Goal: Transaction & Acquisition: Purchase product/service

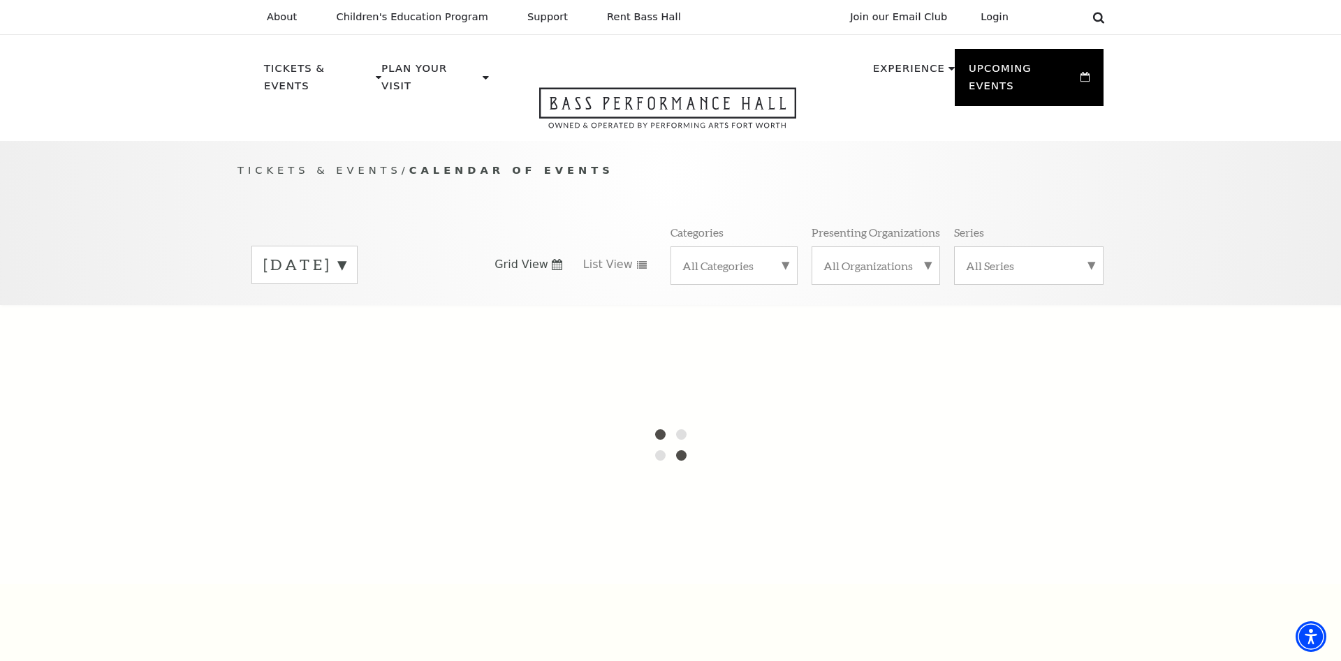
click at [1103, 19] on icon at bounding box center [1098, 17] width 13 height 13
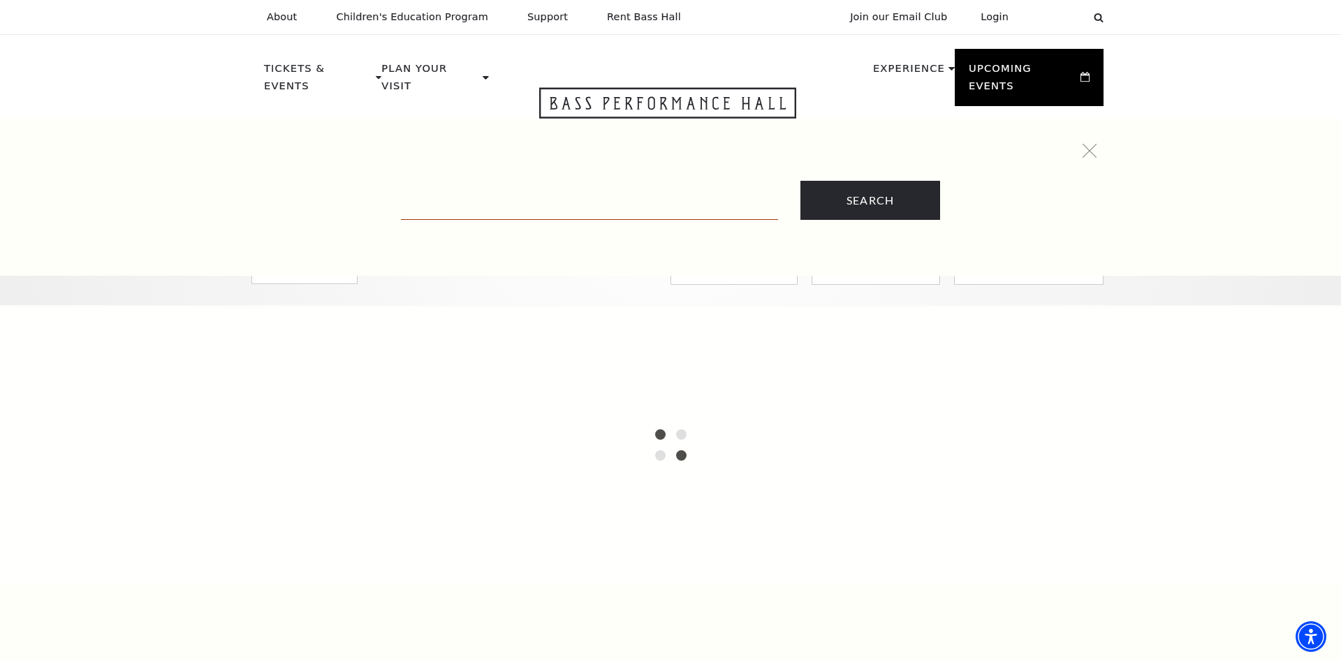
click at [557, 206] on input "Text field" at bounding box center [589, 205] width 377 height 29
paste input "A Christmas Story"
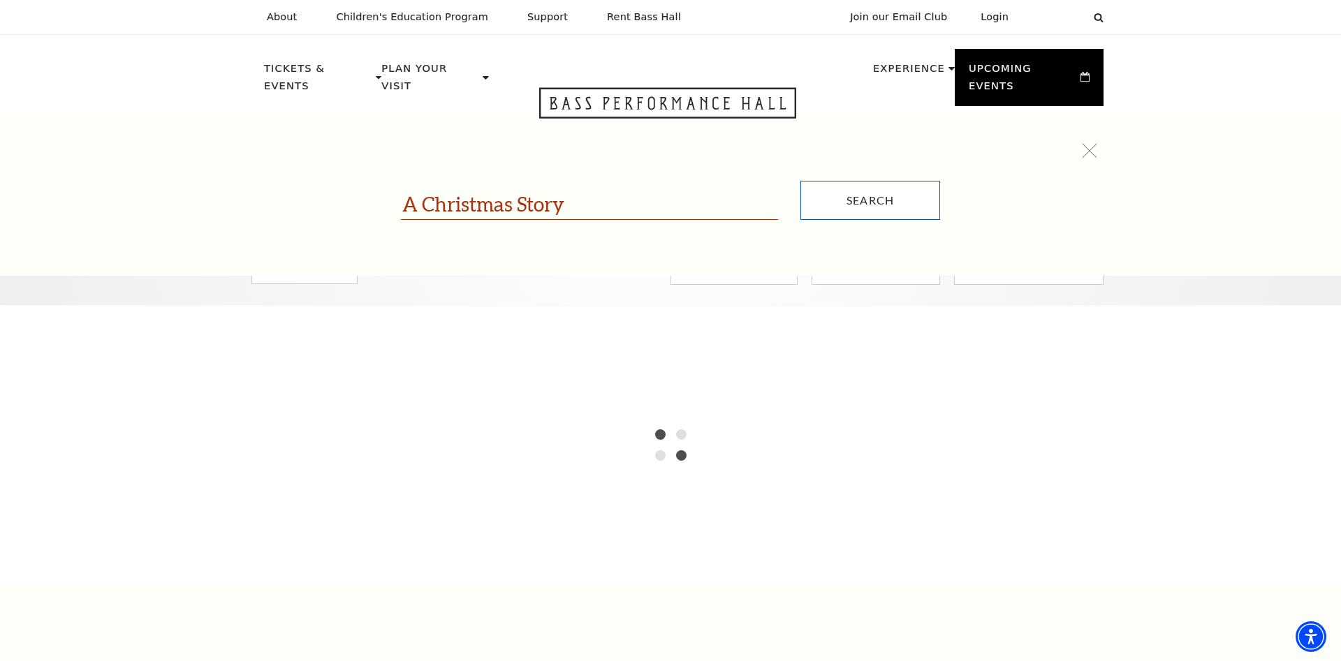
type input "A Christmas Story"
click at [850, 193] on input "Search" at bounding box center [870, 200] width 140 height 39
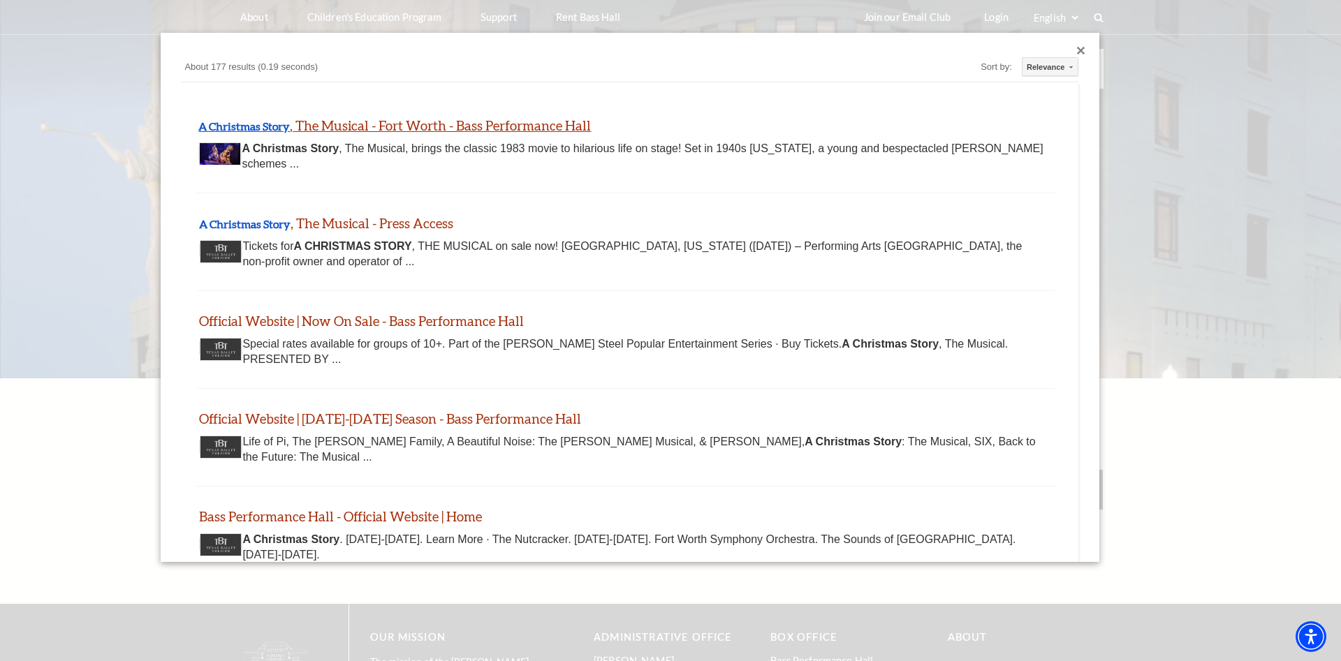
click at [342, 127] on link "A Christmas Story , The Musical - Fort Worth - Bass Performance Hall" at bounding box center [394, 125] width 393 height 16
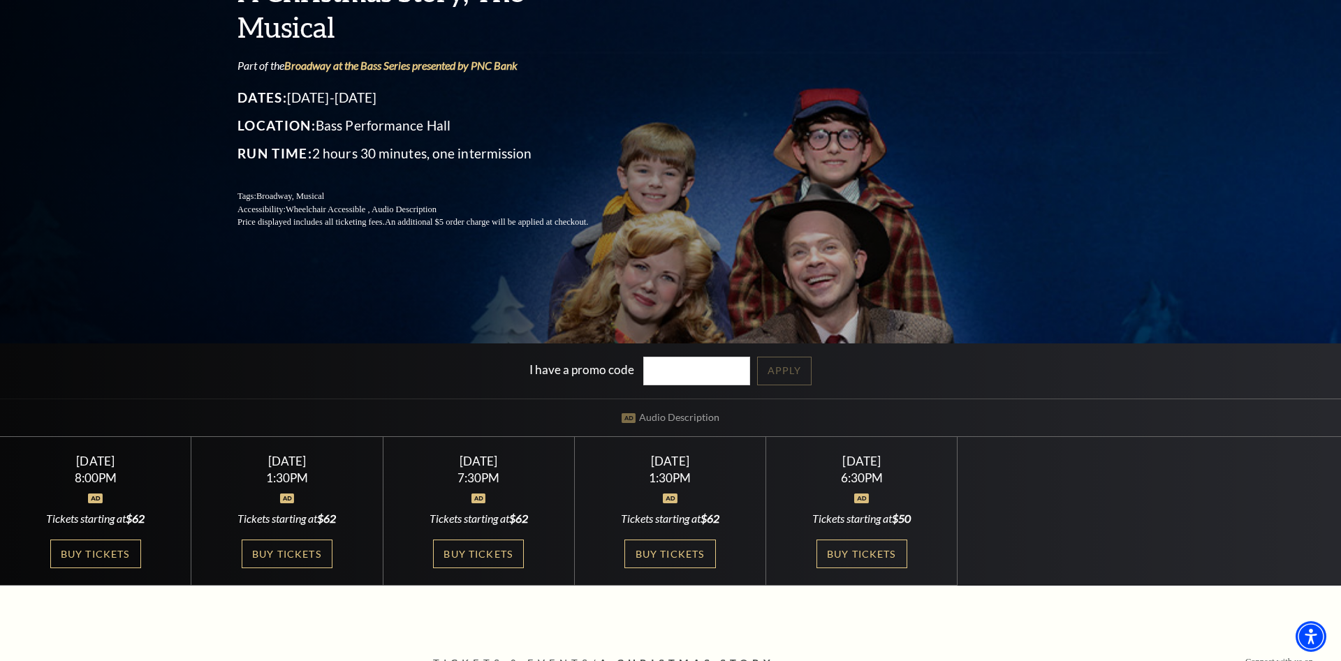
scroll to position [214, 0]
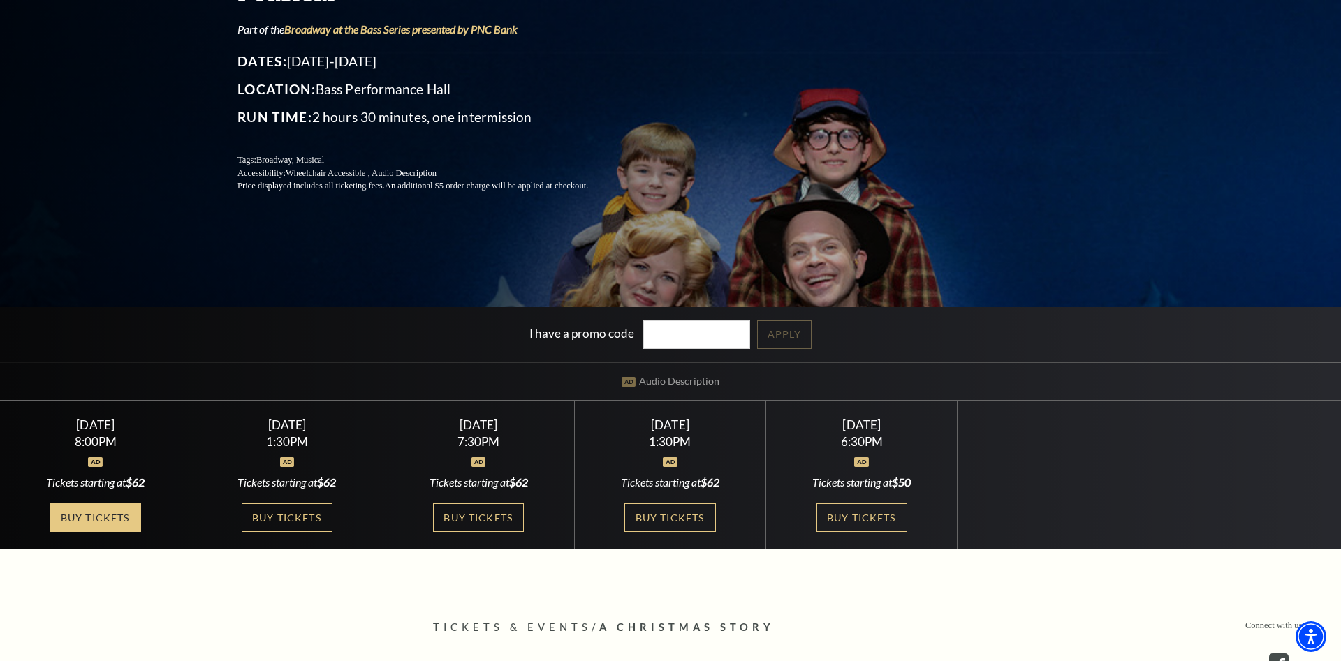
click at [92, 522] on link "Buy Tickets" at bounding box center [95, 518] width 91 height 29
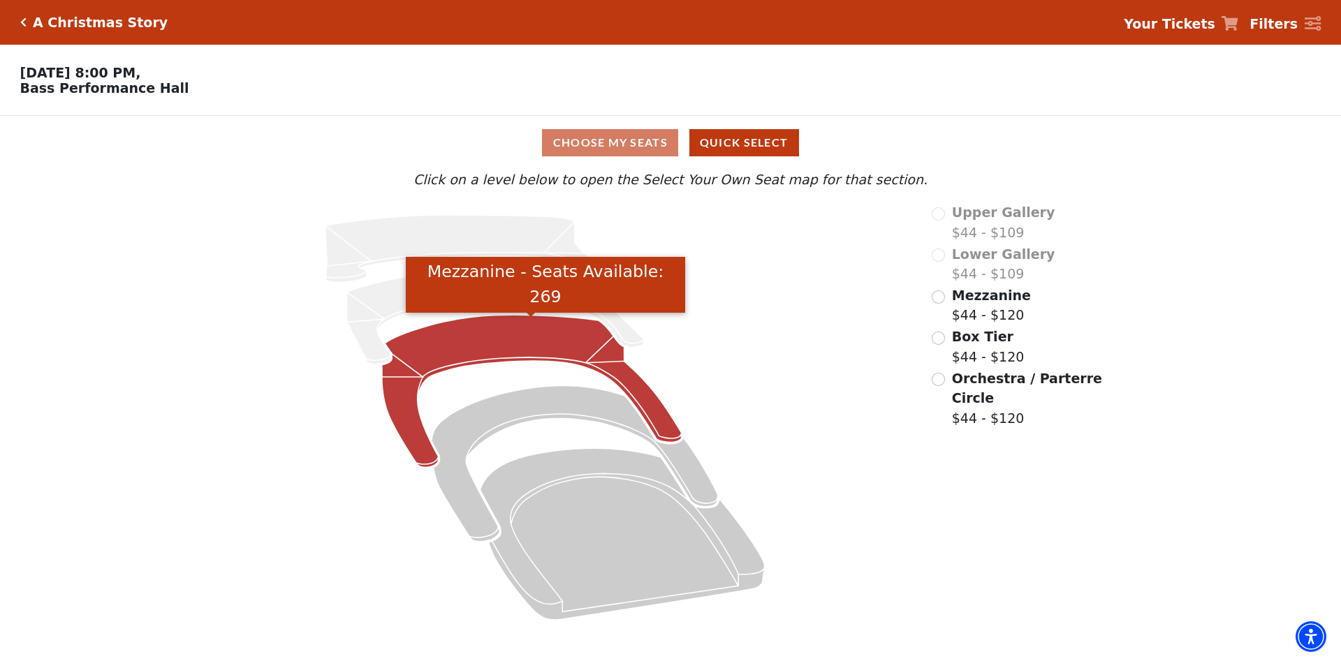
click at [469, 342] on icon "Mezzanine - Seats Available: 269" at bounding box center [532, 391] width 300 height 152
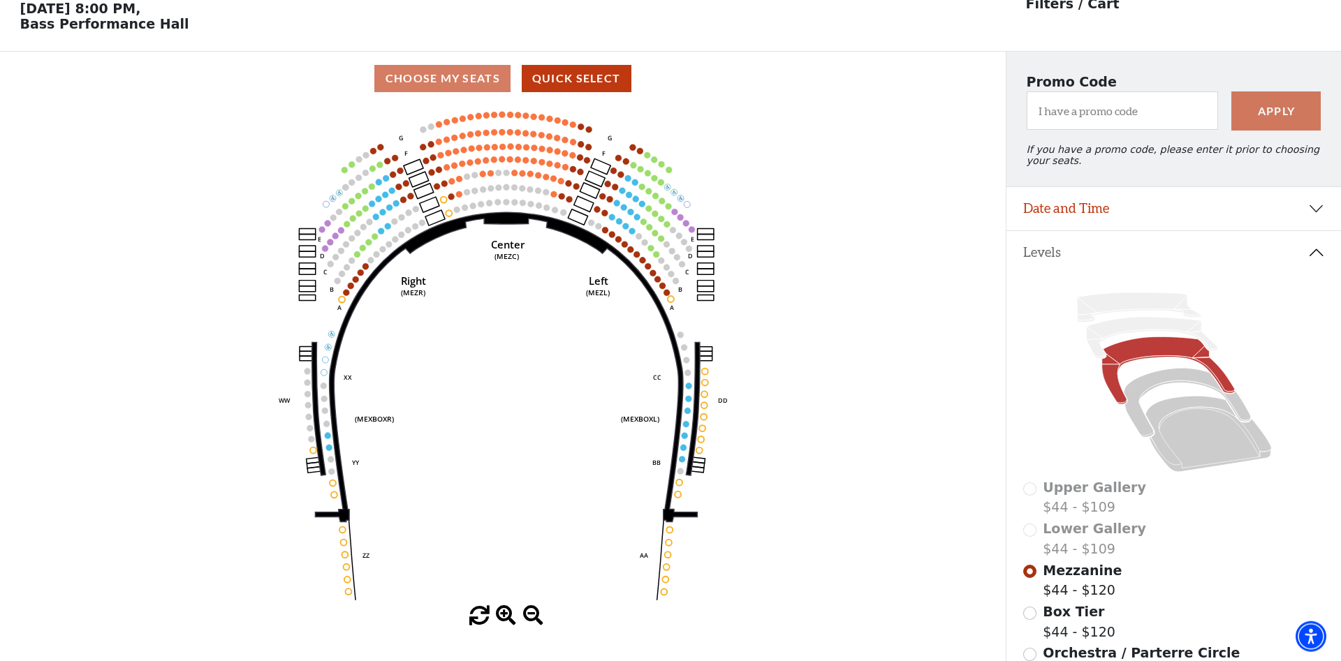
scroll to position [65, 0]
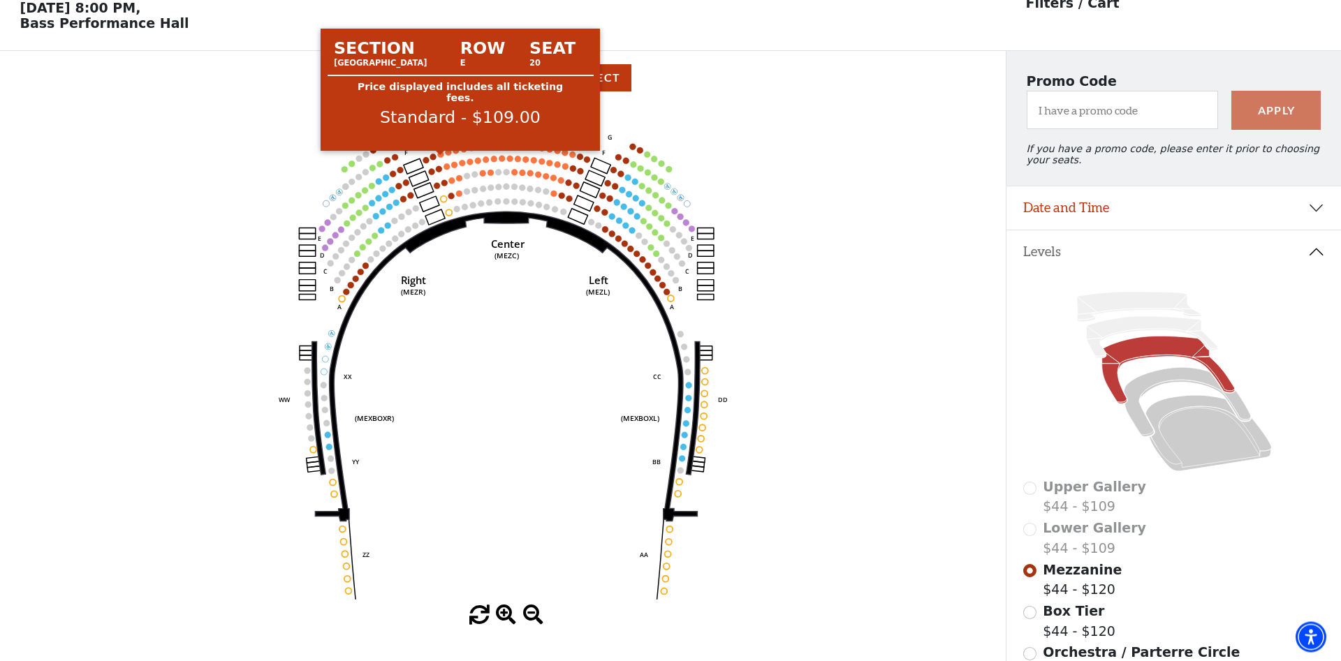
click at [439, 158] on circle at bounding box center [440, 155] width 6 height 6
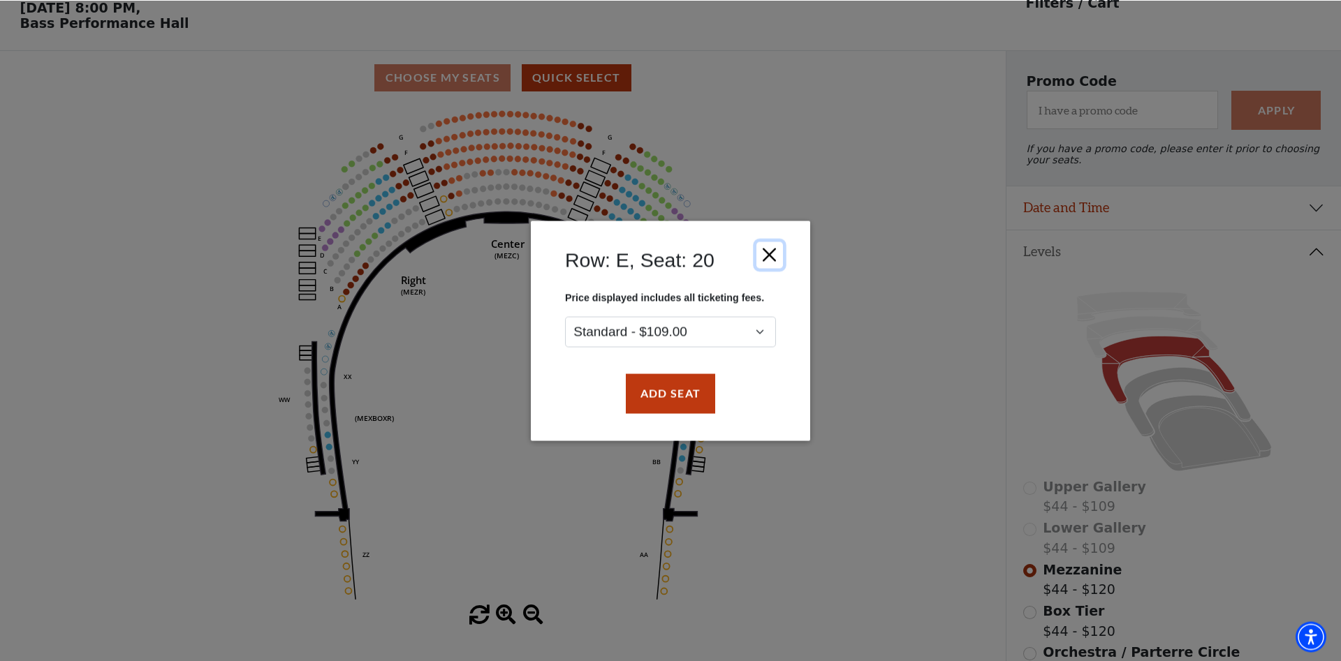
click at [770, 251] on button "Close" at bounding box center [769, 255] width 27 height 27
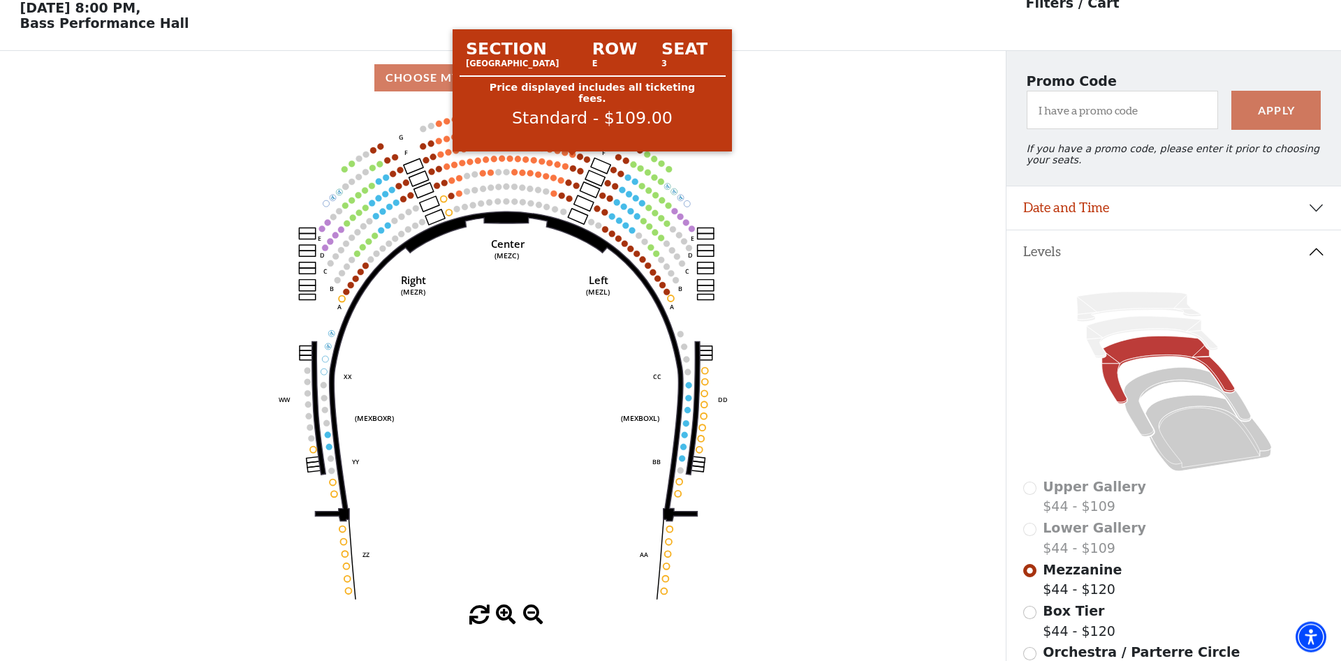
click at [572, 158] on circle at bounding box center [572, 155] width 6 height 6
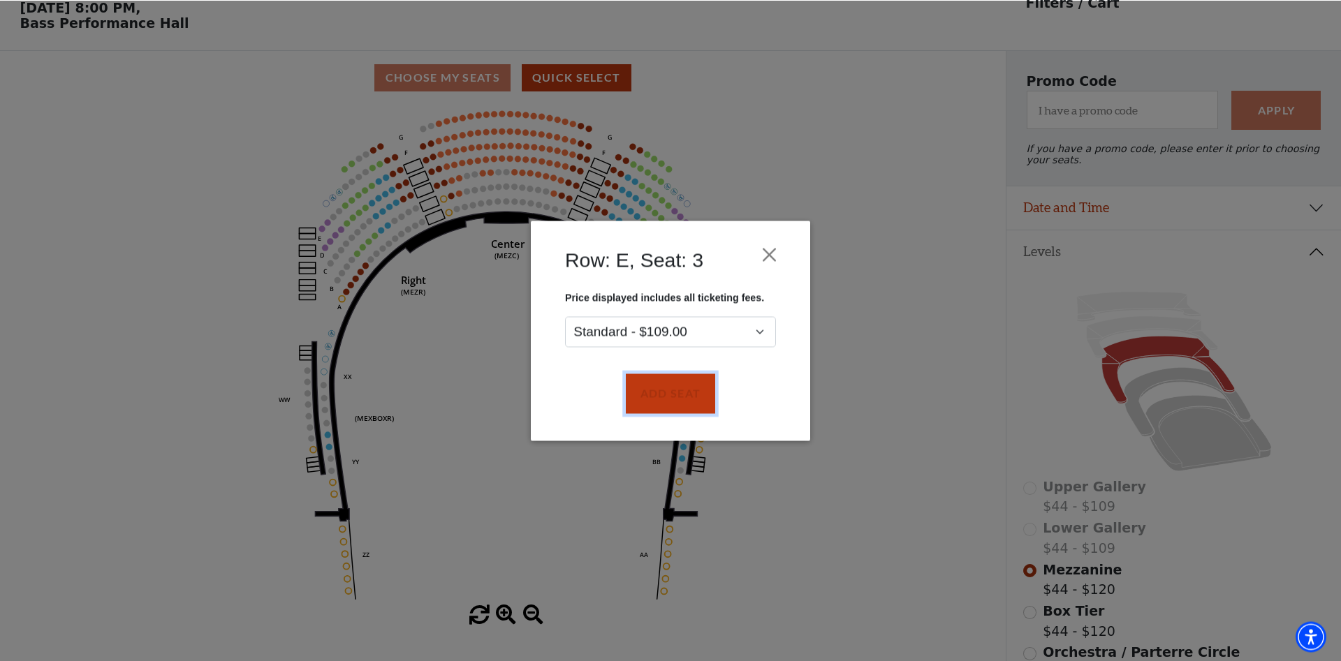
drag, startPoint x: 666, startPoint y: 393, endPoint x: 602, endPoint y: 242, distance: 163.3
click at [665, 393] on button "Add Seat" at bounding box center [670, 393] width 89 height 39
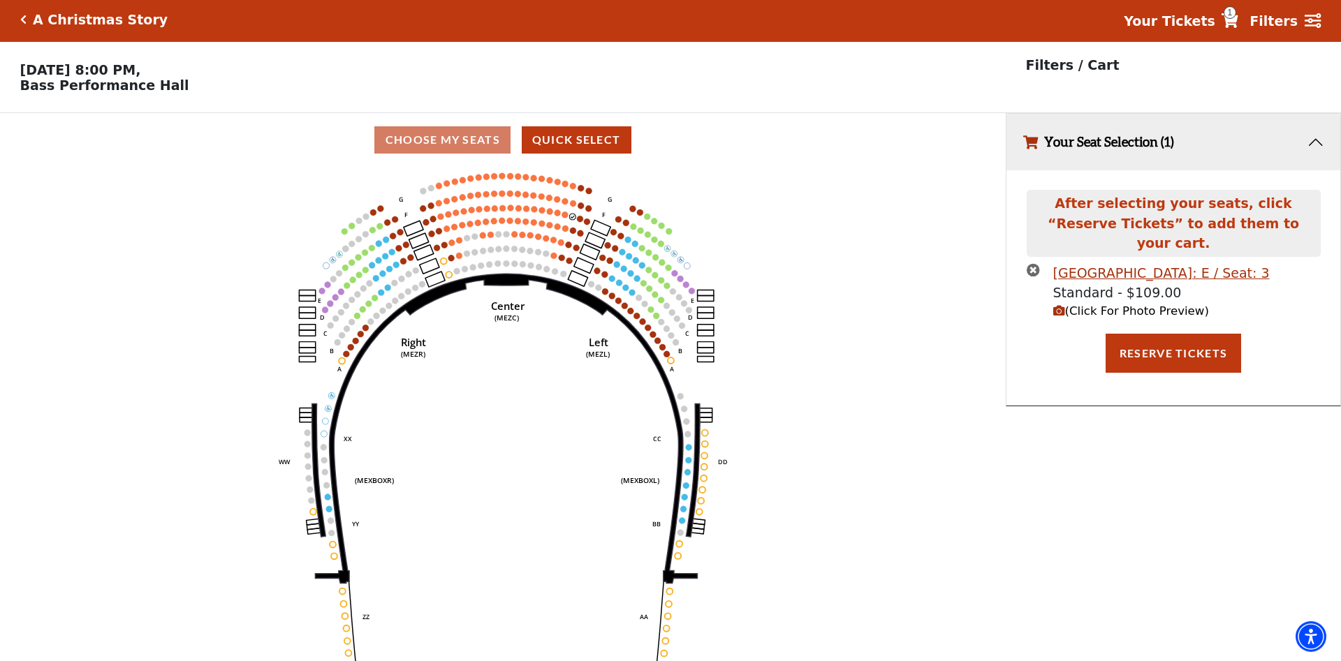
scroll to position [0, 0]
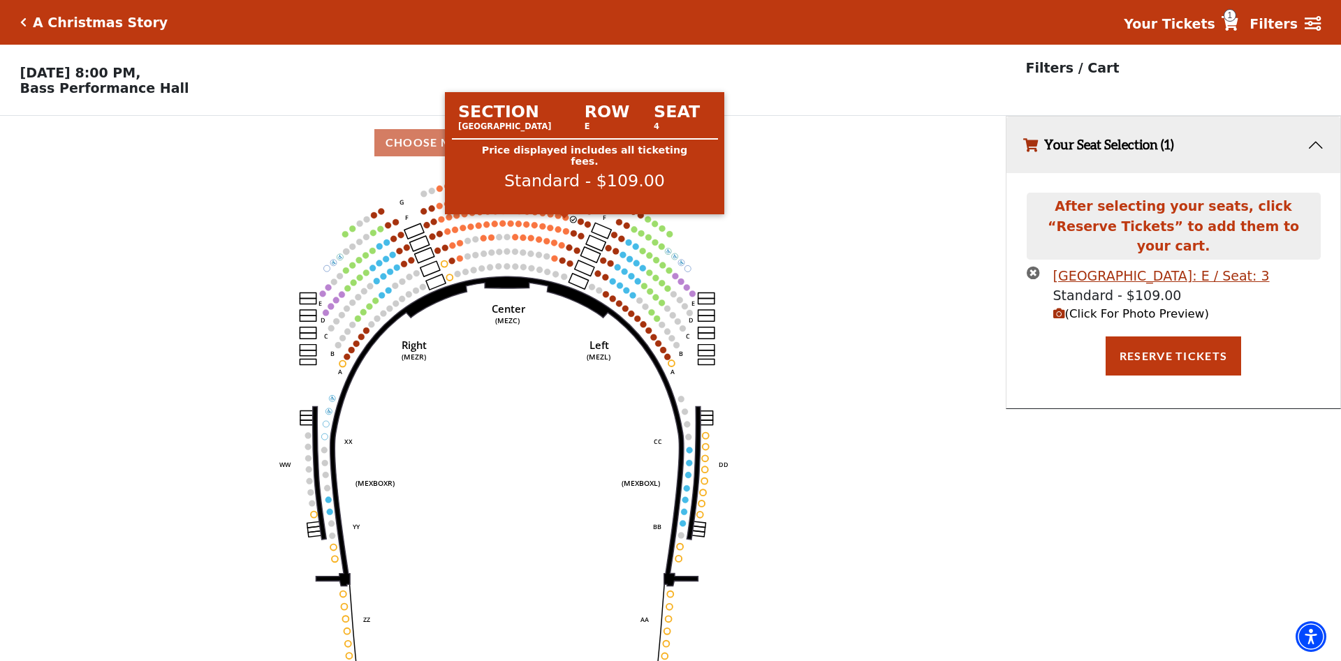
click at [564, 221] on circle at bounding box center [565, 217] width 6 height 6
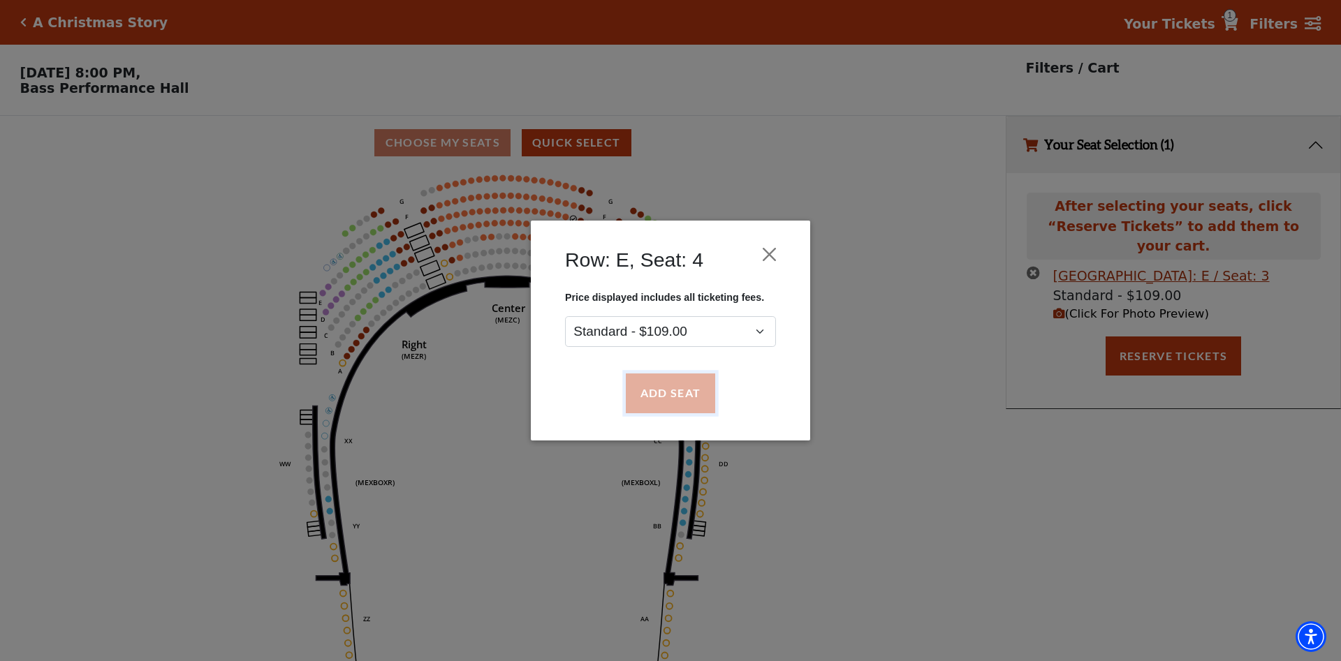
click at [654, 398] on button "Add Seat" at bounding box center [670, 393] width 89 height 39
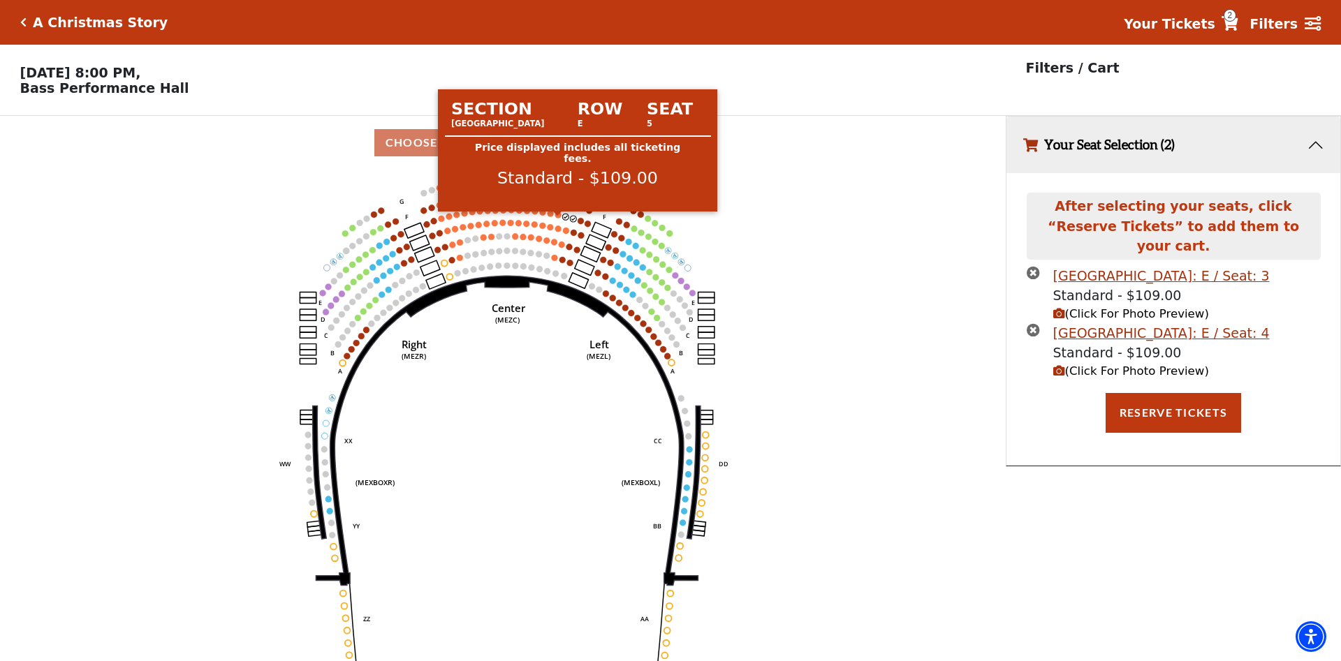
click at [557, 218] on circle at bounding box center [558, 215] width 6 height 6
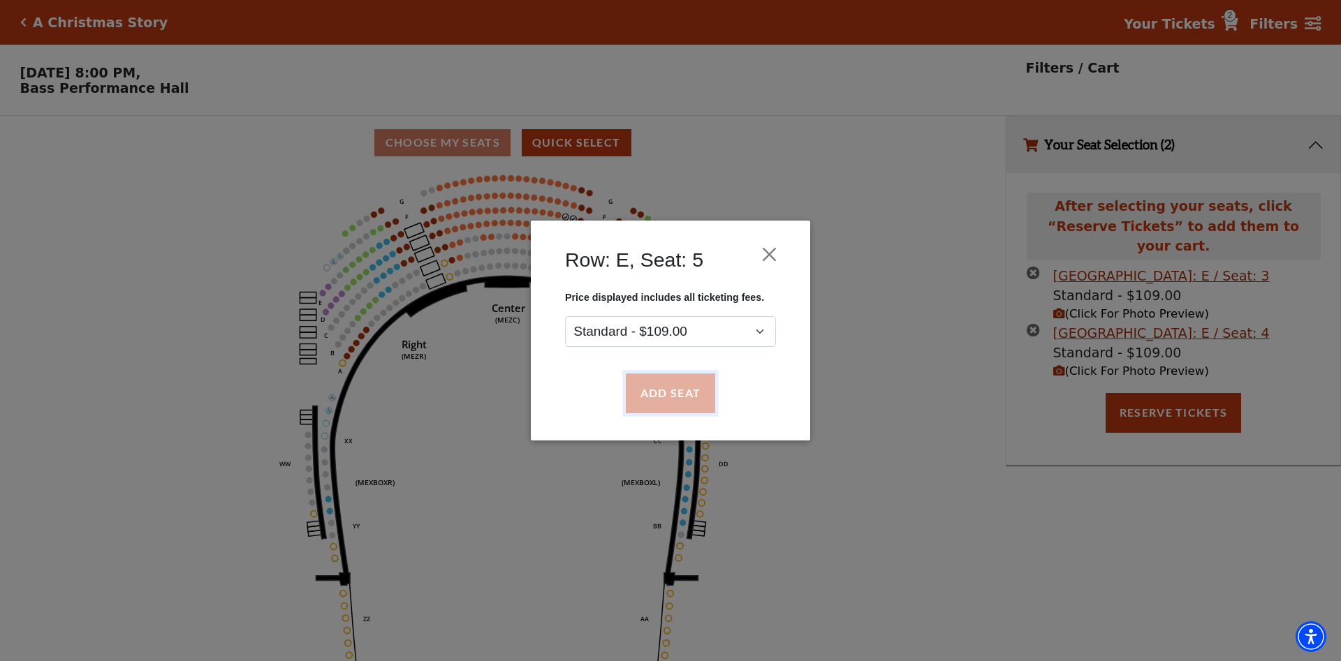
click at [672, 397] on button "Add Seat" at bounding box center [670, 393] width 89 height 39
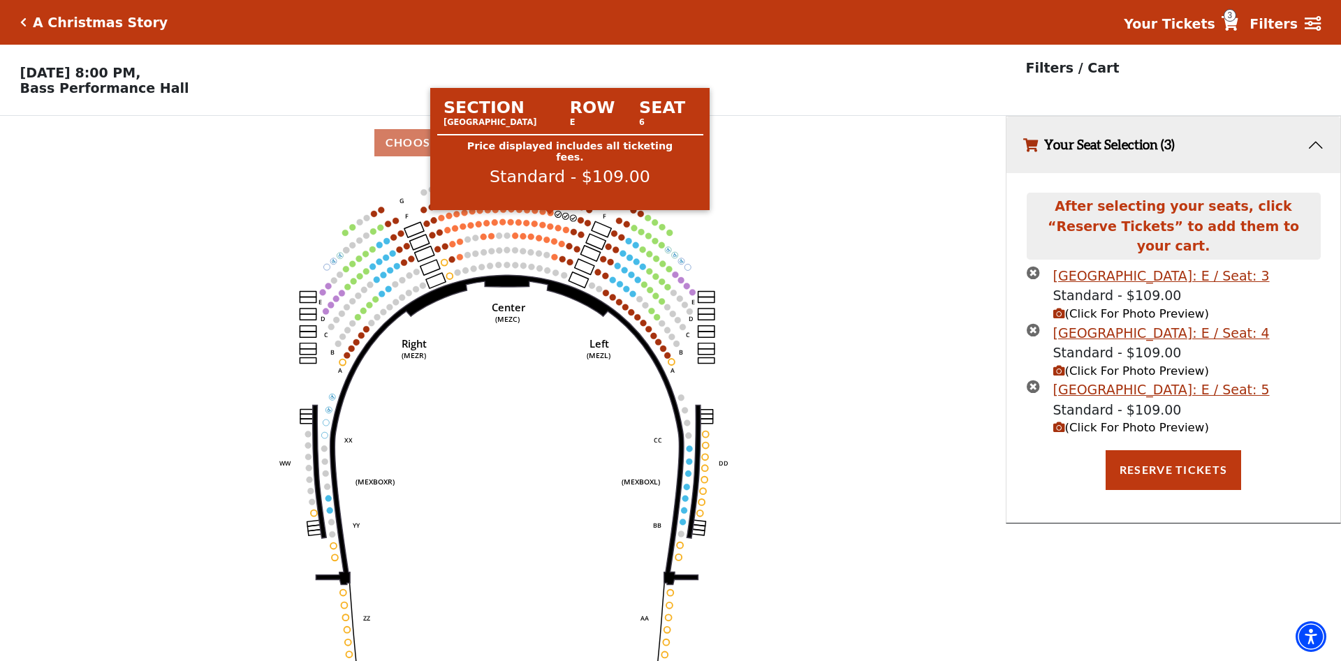
click at [550, 216] on circle at bounding box center [551, 213] width 6 height 6
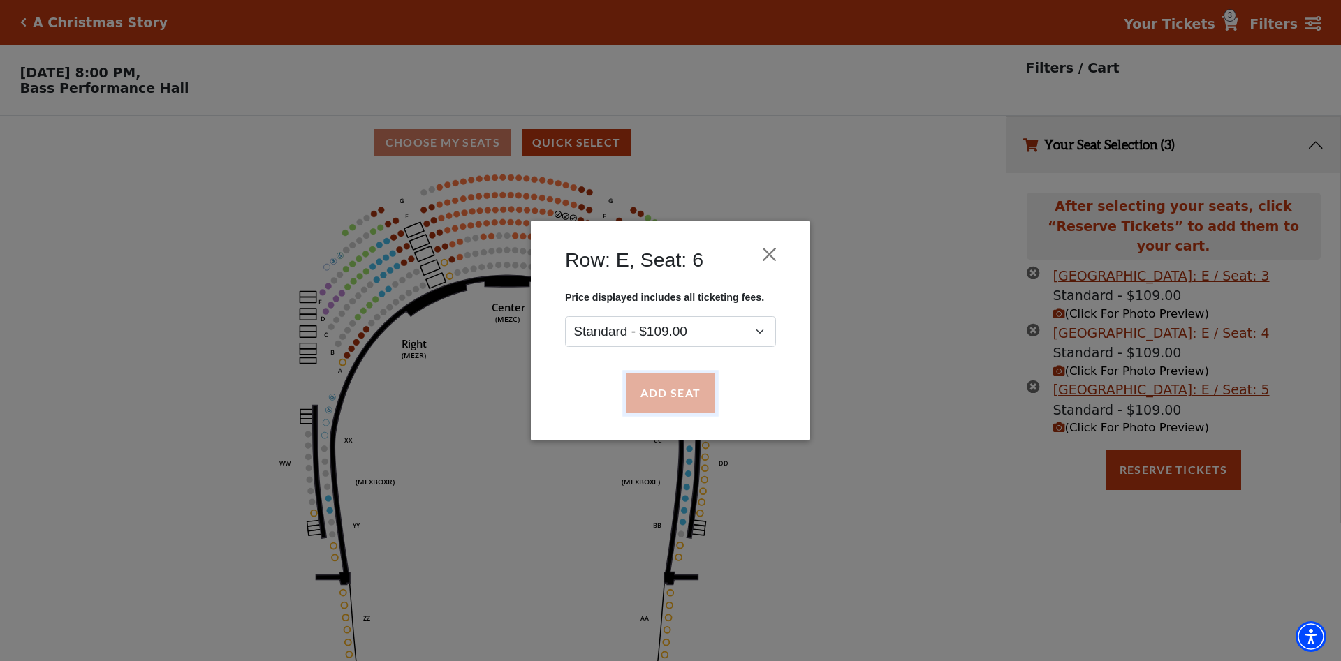
click at [660, 402] on button "Add Seat" at bounding box center [670, 393] width 89 height 39
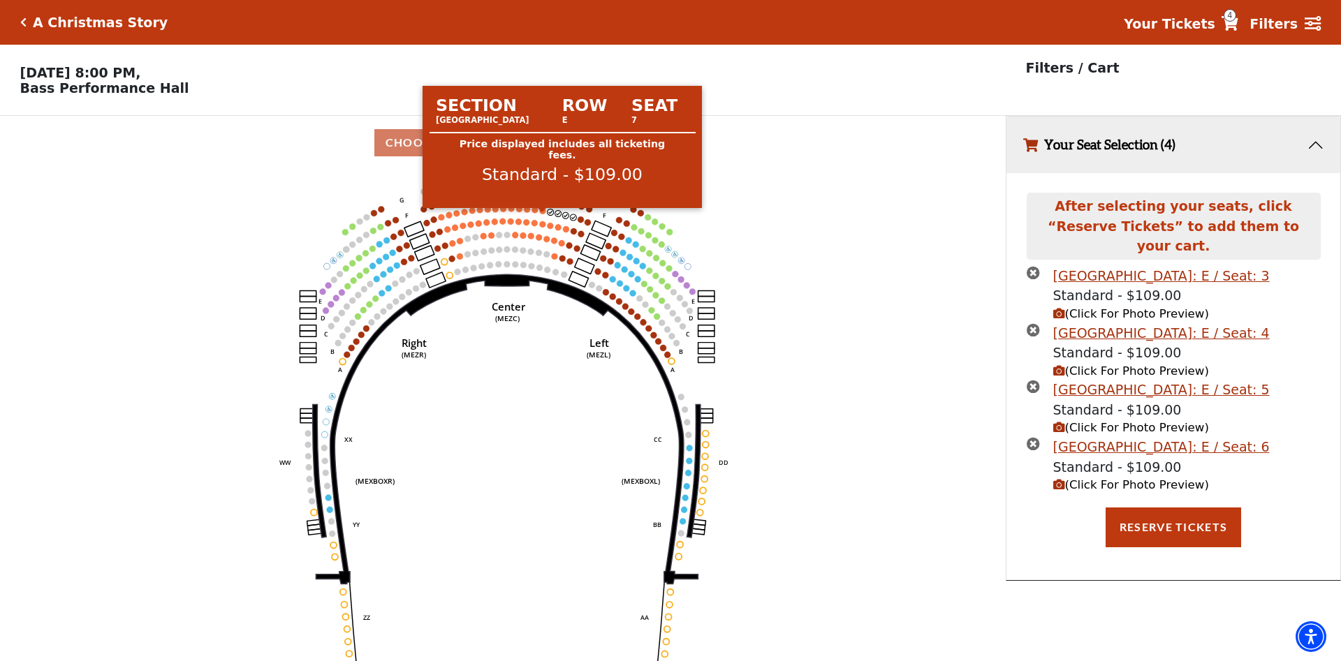
click at [541, 214] on circle at bounding box center [543, 211] width 6 height 6
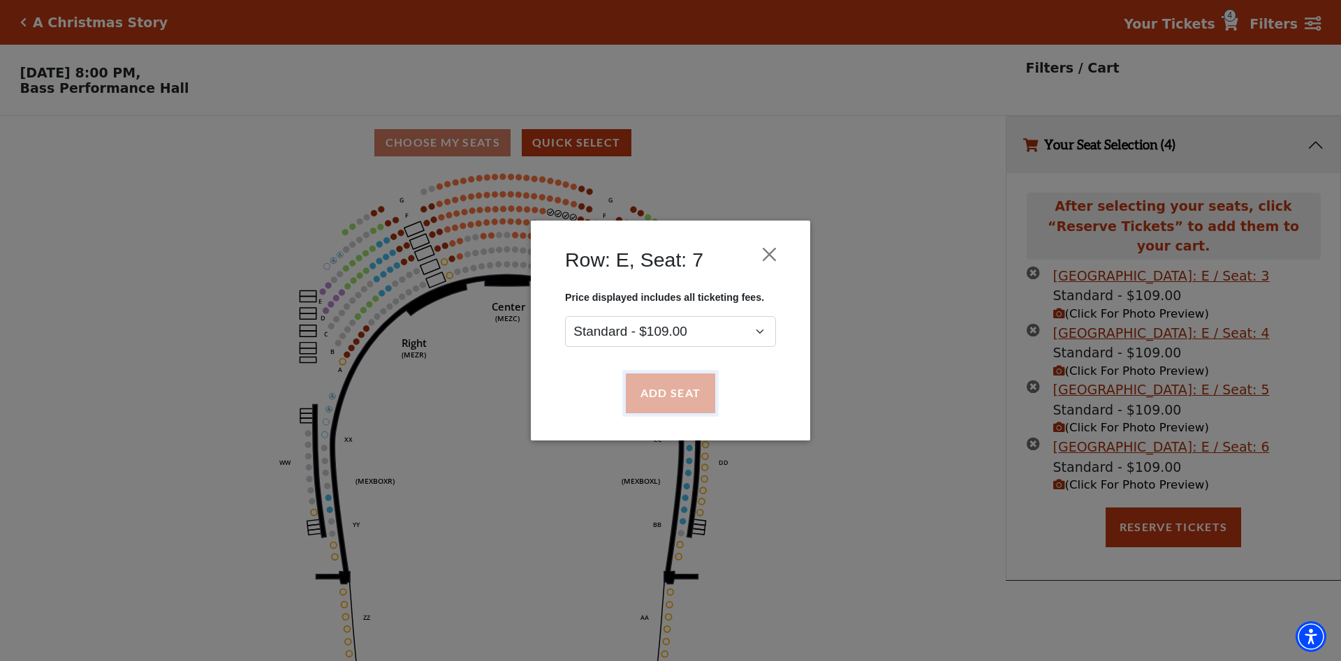
click at [667, 390] on button "Add Seat" at bounding box center [670, 393] width 89 height 39
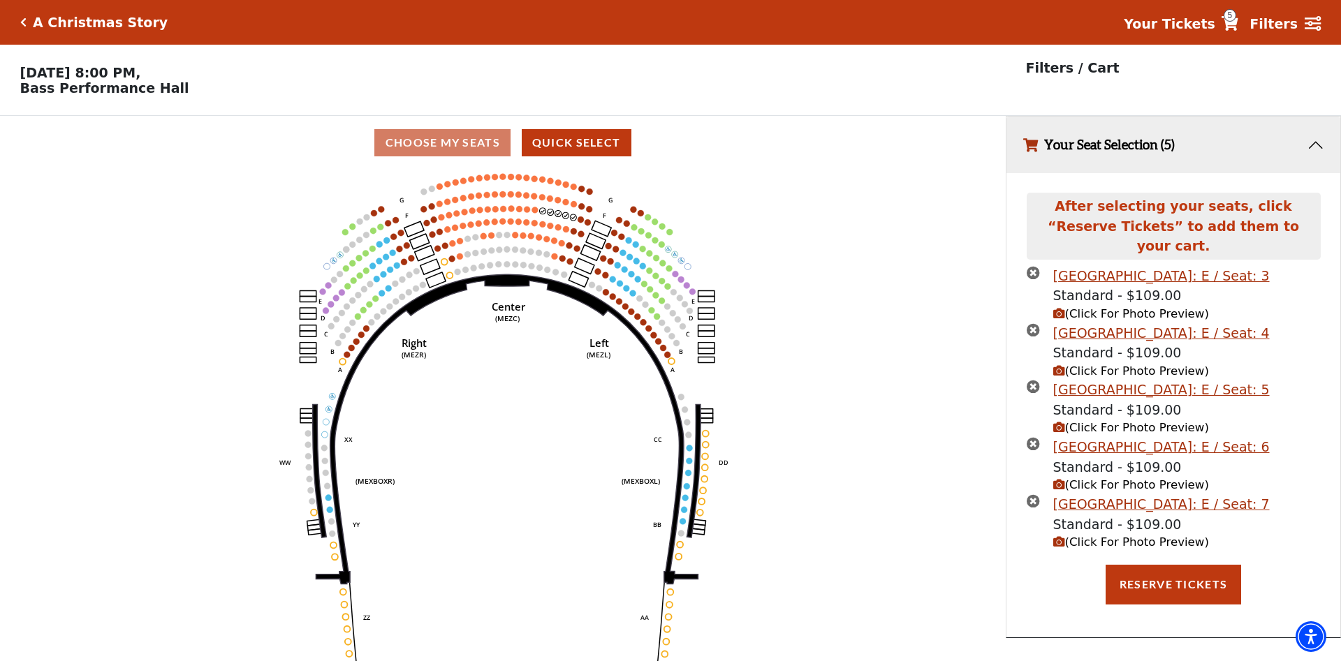
click at [532, 213] on circle at bounding box center [535, 210] width 6 height 6
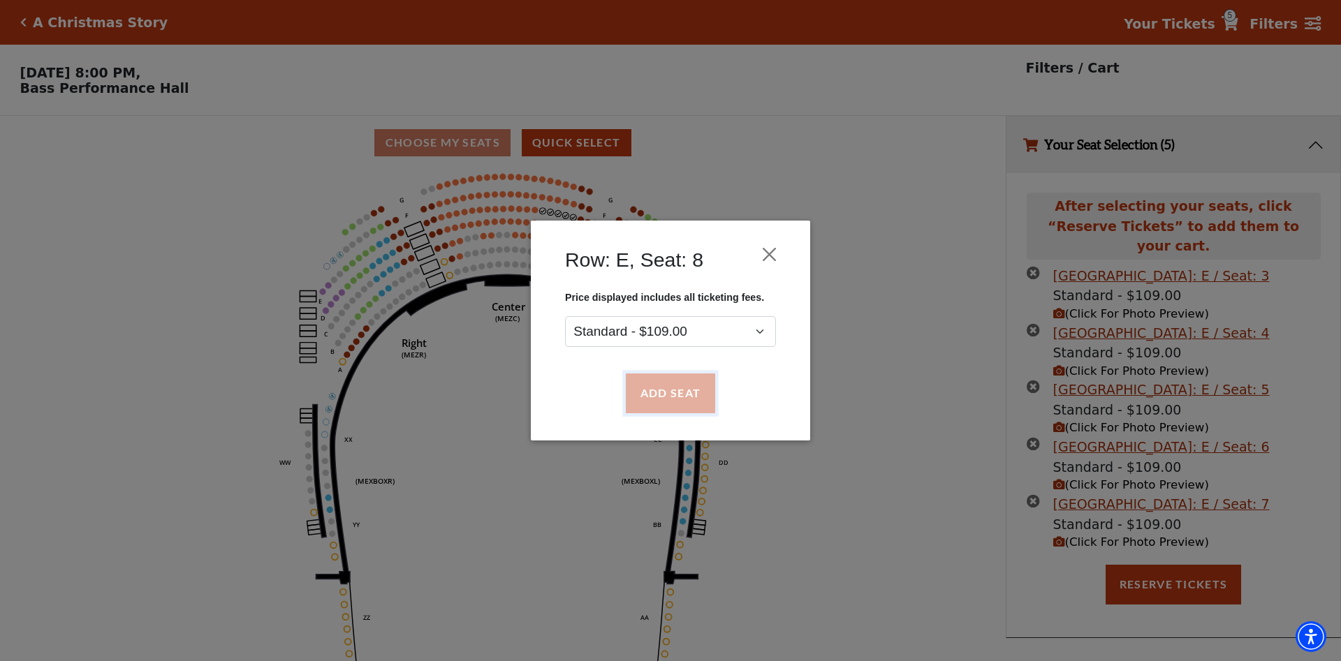
click at [664, 395] on button "Add Seat" at bounding box center [670, 393] width 89 height 39
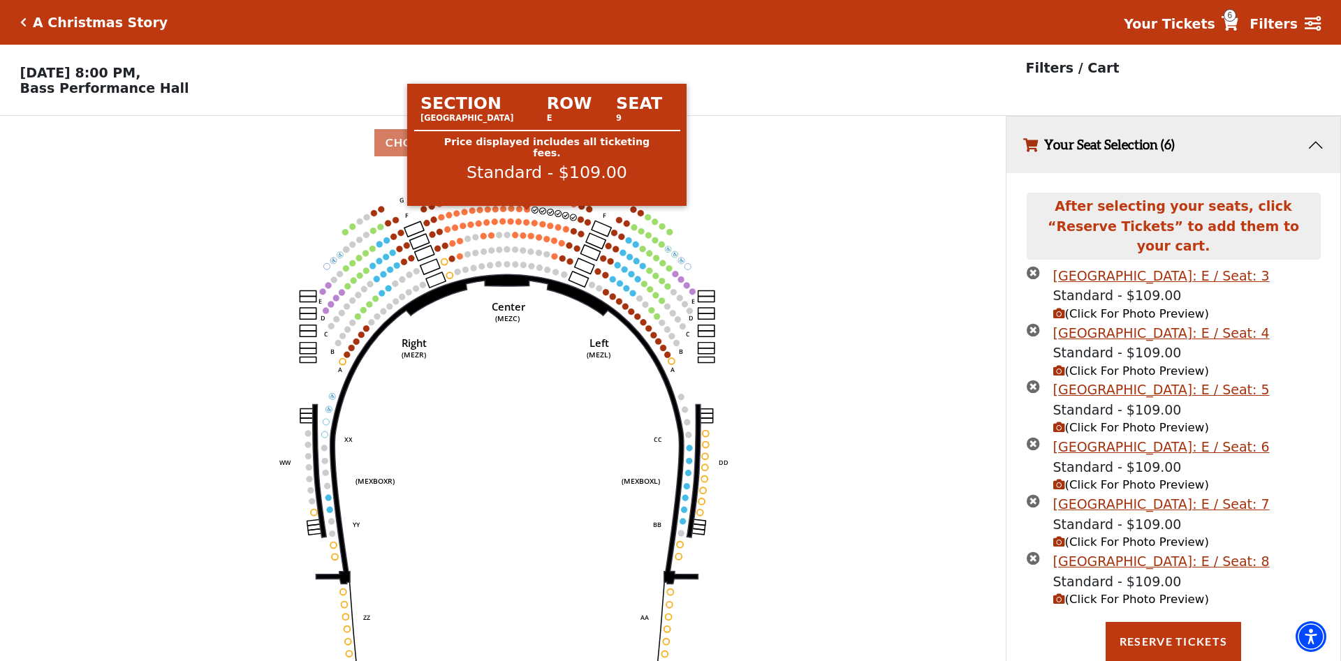
click at [527, 212] on circle at bounding box center [527, 209] width 6 height 6
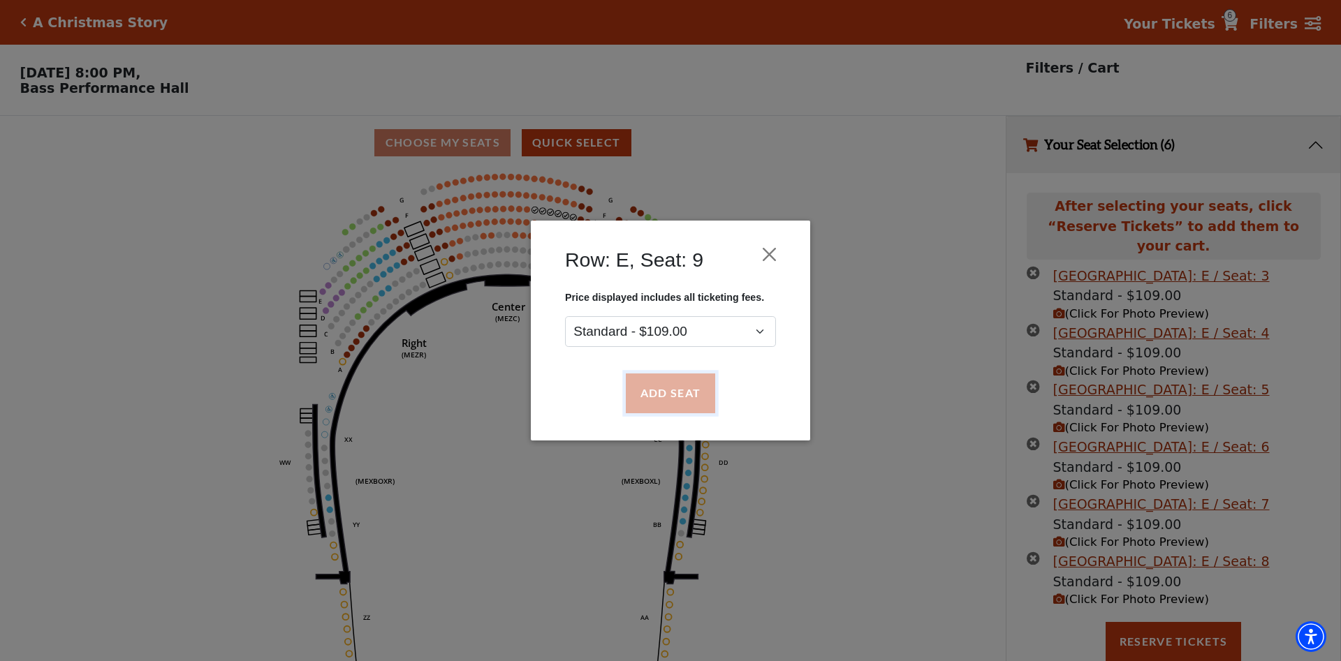
click at [675, 397] on button "Add Seat" at bounding box center [670, 393] width 89 height 39
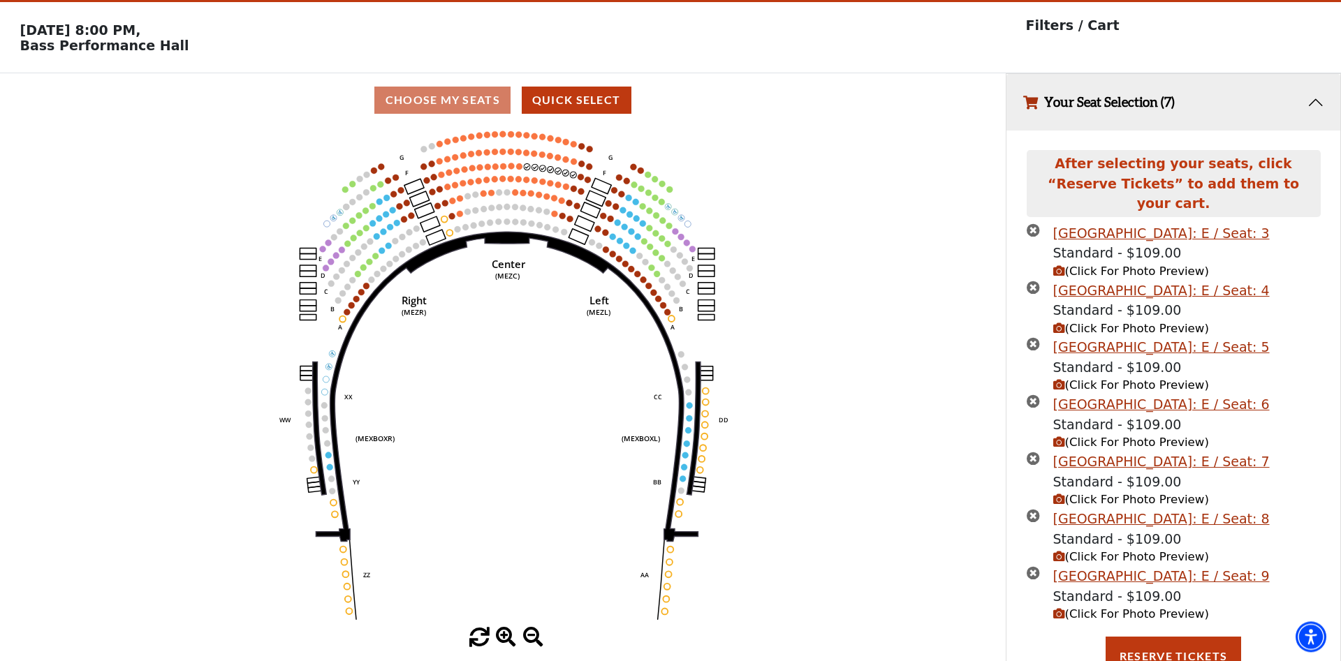
scroll to position [43, 0]
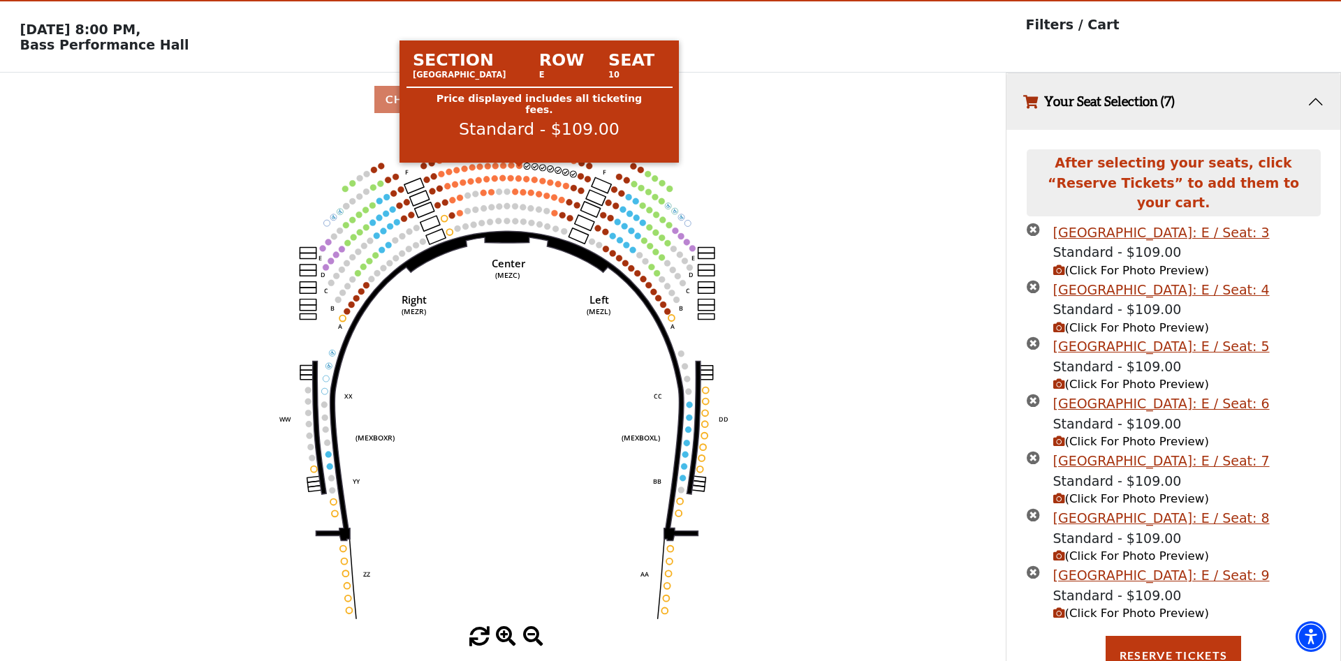
click at [520, 169] on circle at bounding box center [519, 166] width 6 height 6
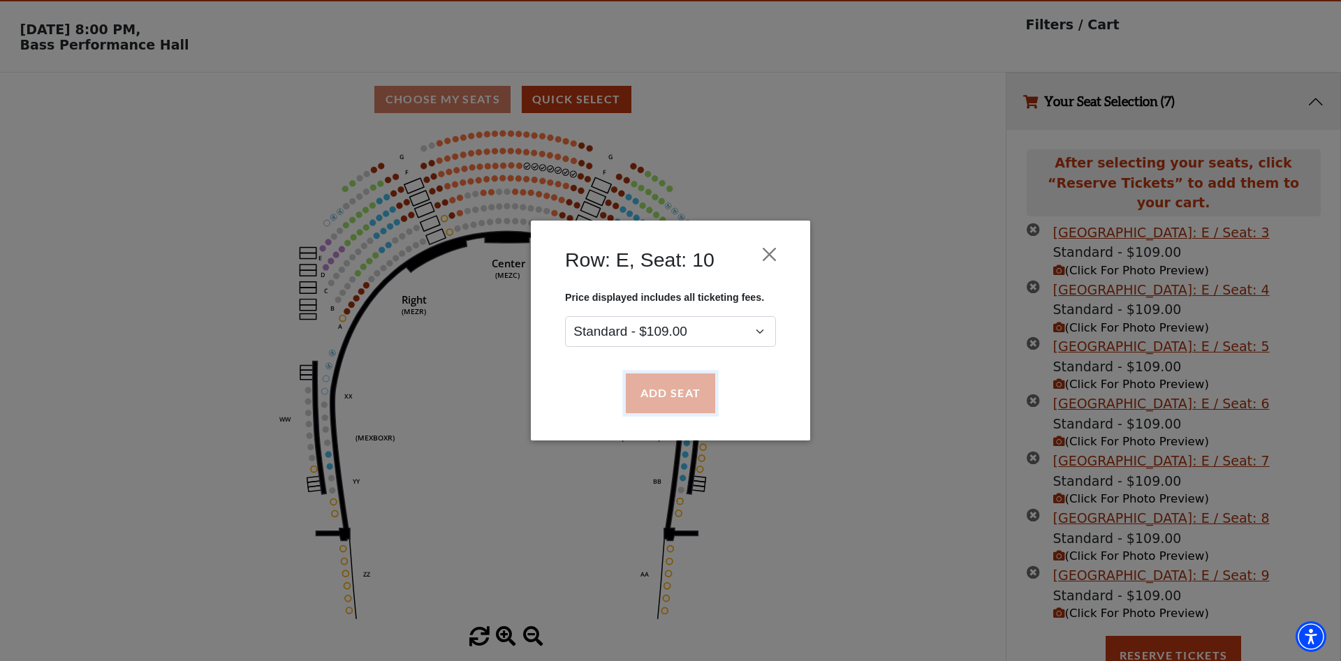
click at [670, 392] on button "Add Seat" at bounding box center [670, 393] width 89 height 39
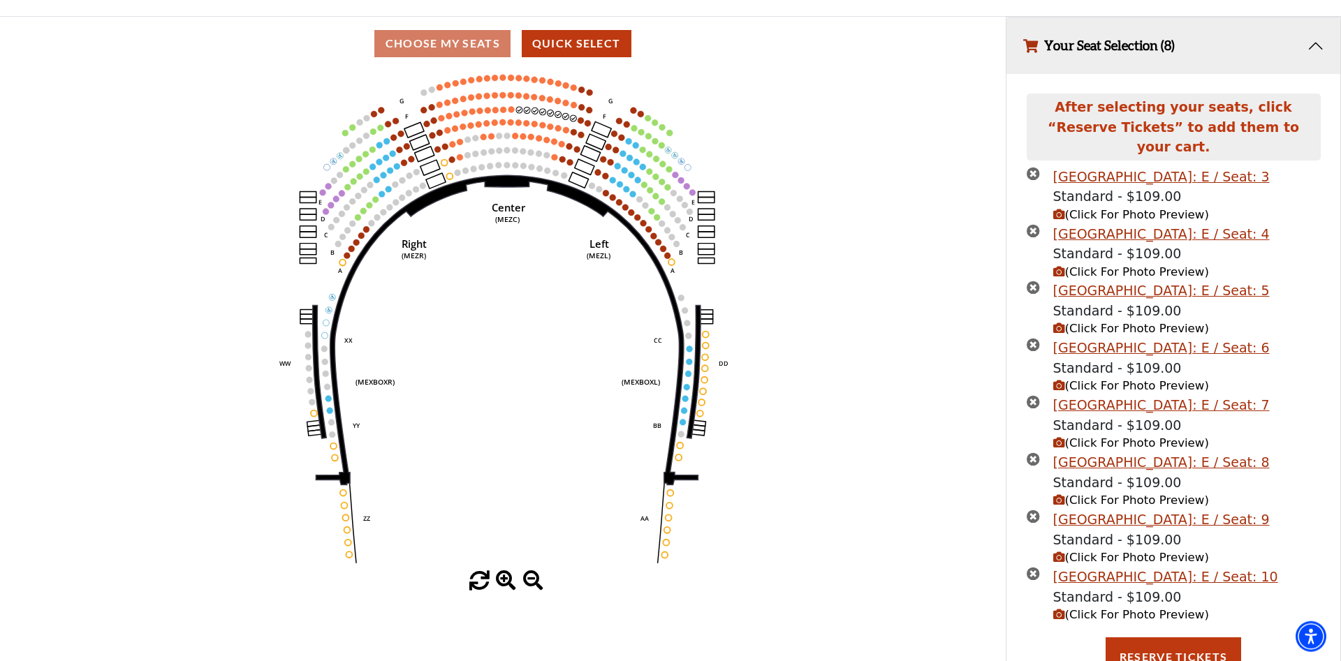
scroll to position [101, 0]
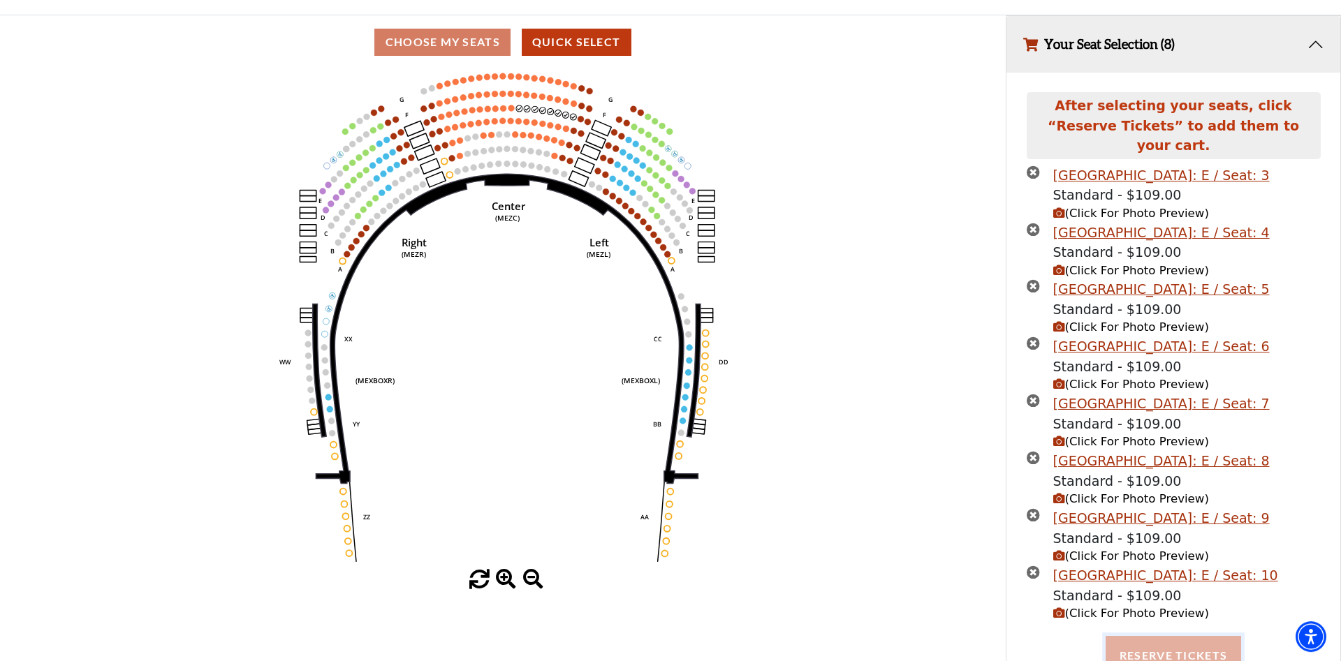
click at [1202, 643] on button "Reserve Tickets" at bounding box center [1173, 655] width 135 height 39
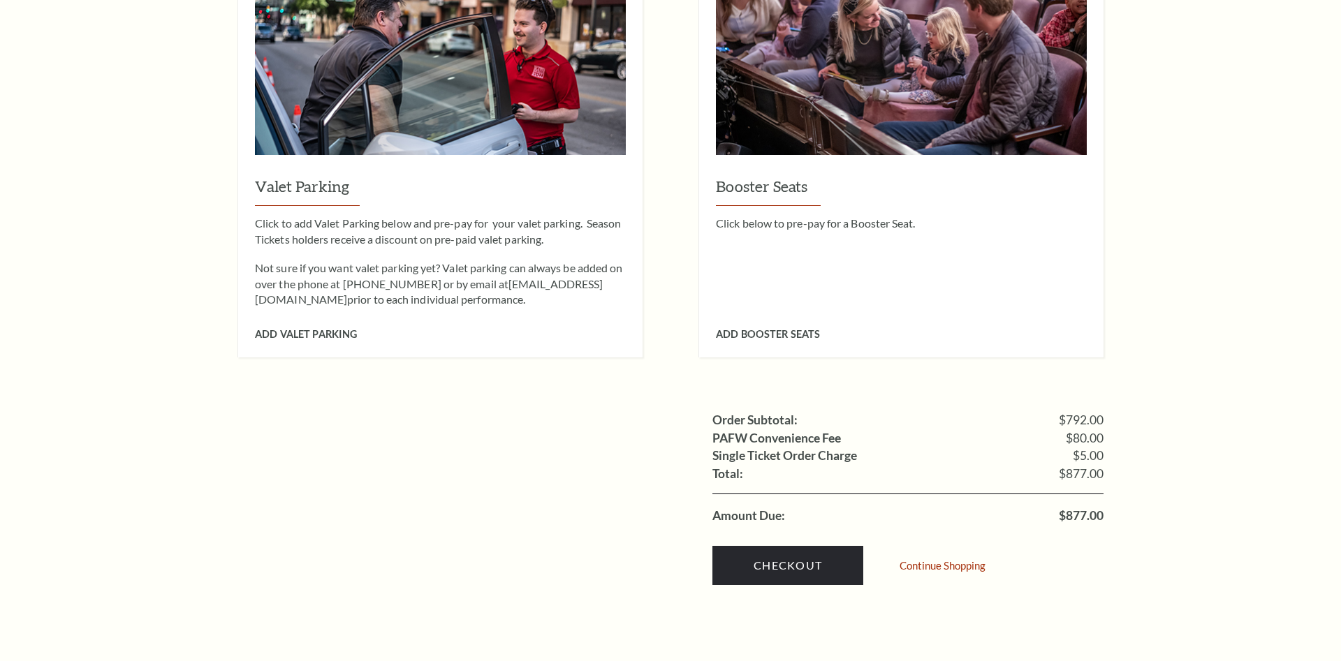
scroll to position [1425, 0]
click at [794, 550] on link "Checkout" at bounding box center [787, 565] width 151 height 39
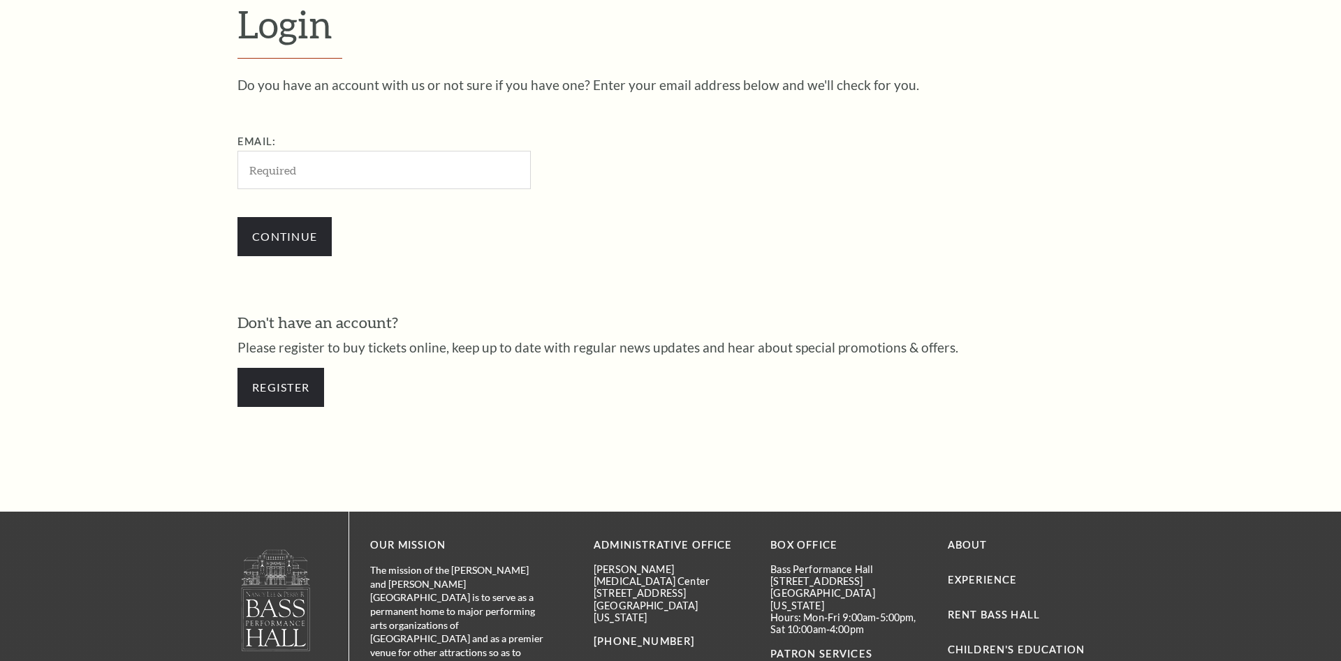
scroll to position [469, 0]
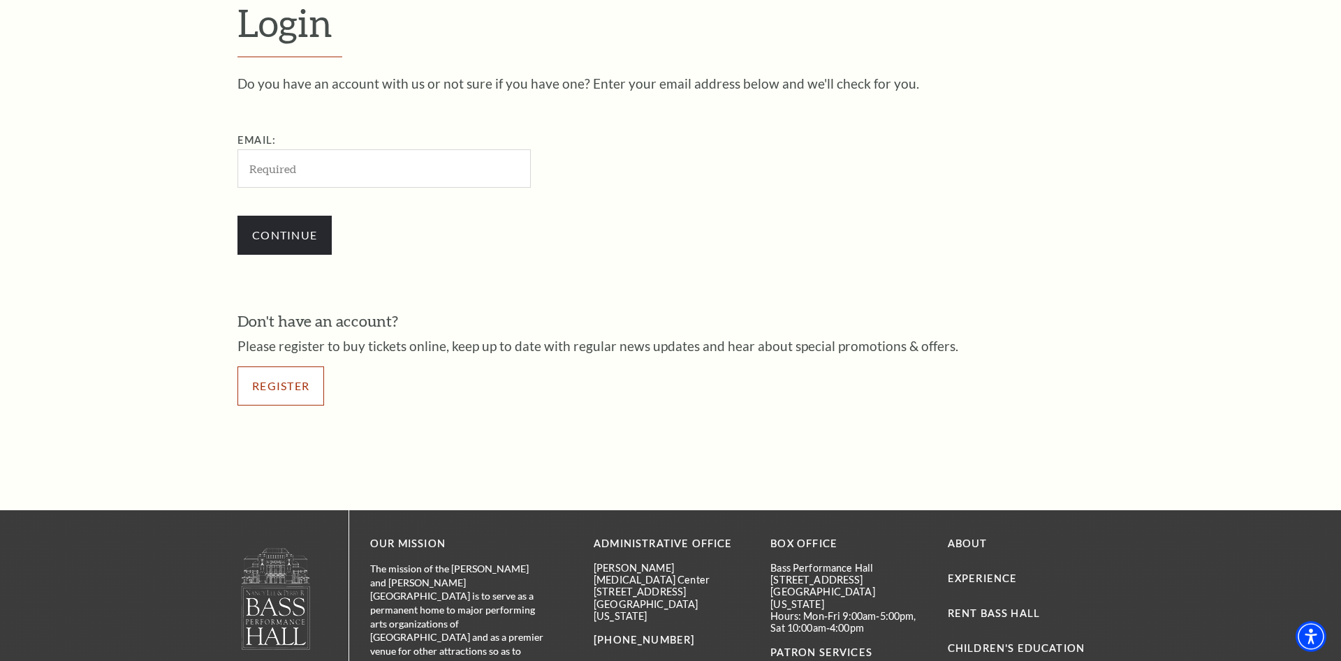
click at [286, 393] on link "Register" at bounding box center [280, 386] width 87 height 39
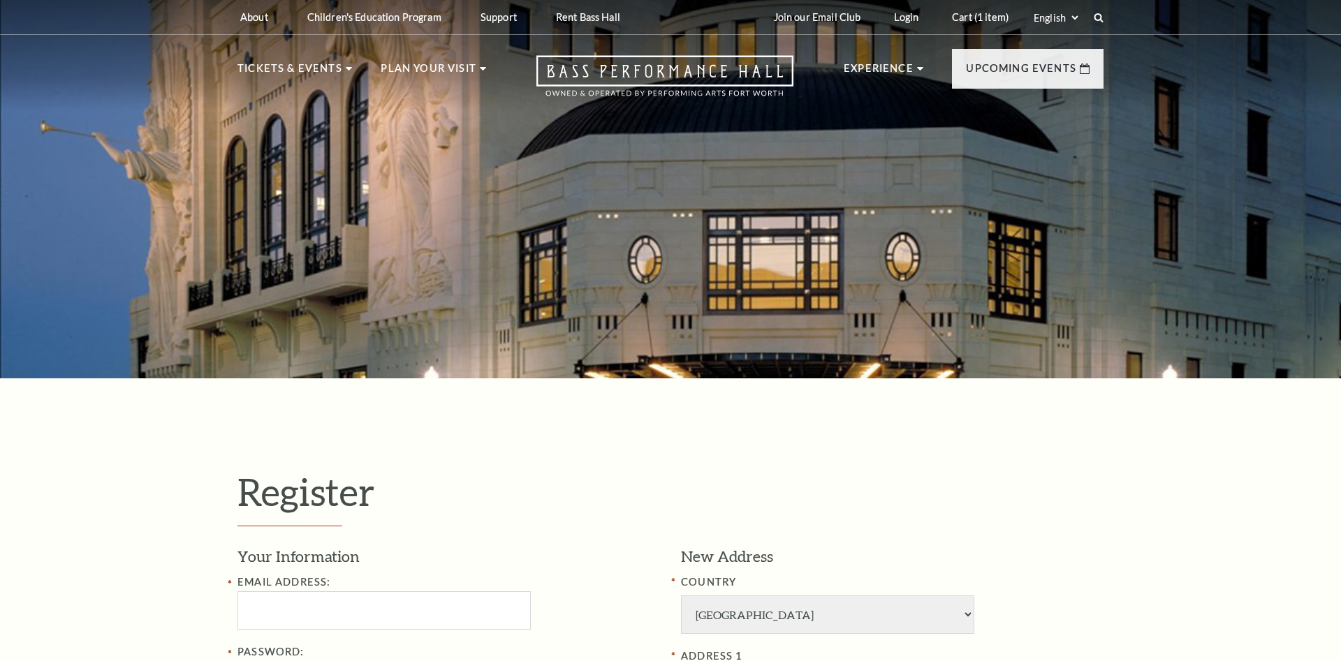
select select "1"
select select "[GEOGRAPHIC_DATA]"
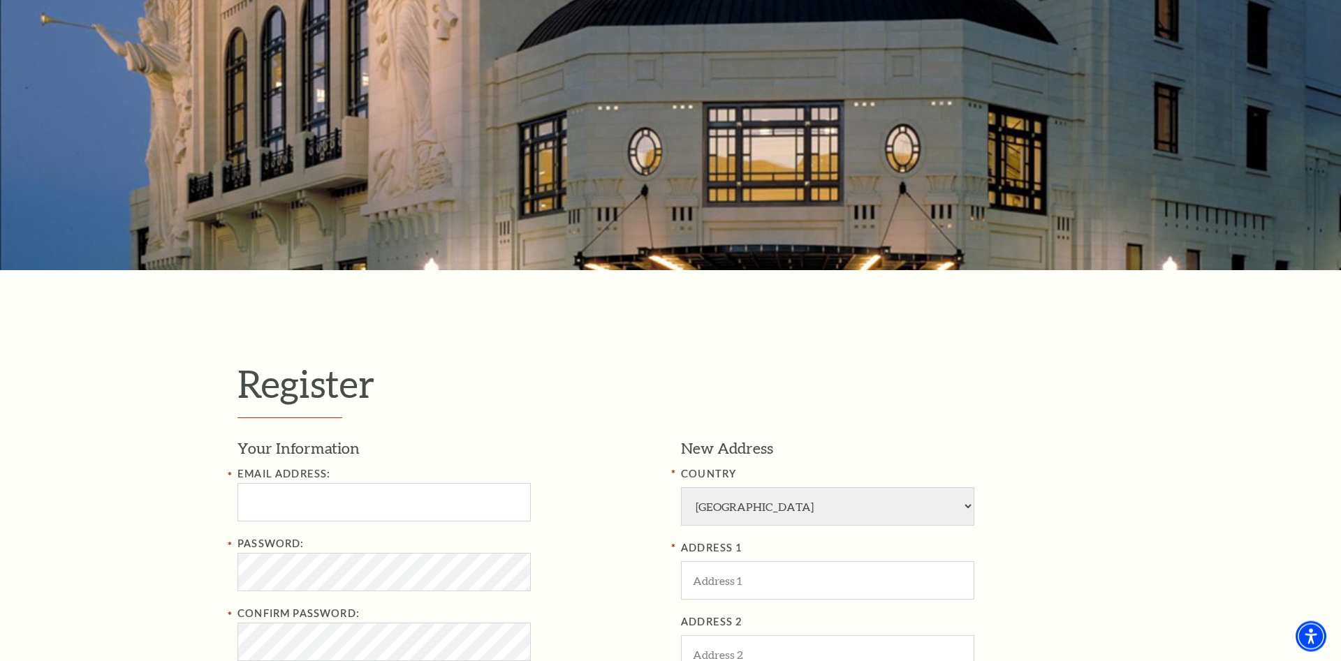
scroll to position [285, 0]
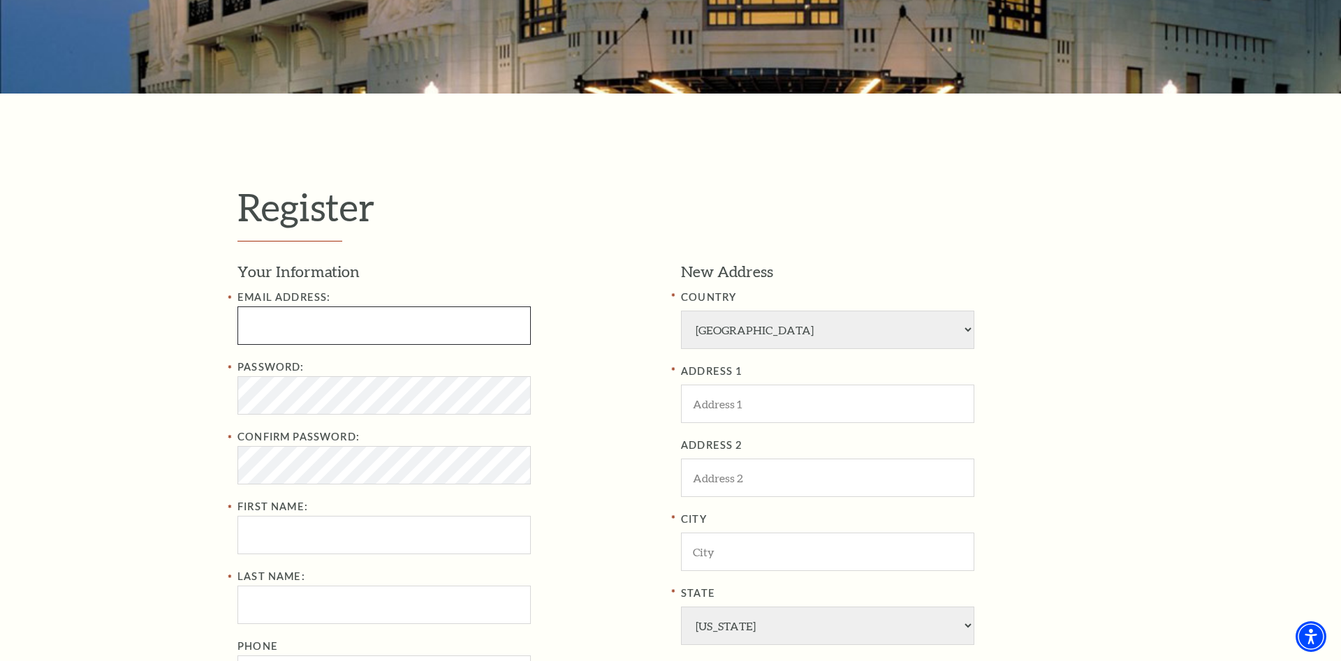
click at [339, 335] on input "Email Address:" at bounding box center [383, 326] width 293 height 38
paste input "ufecezuqip00@gmail.com"
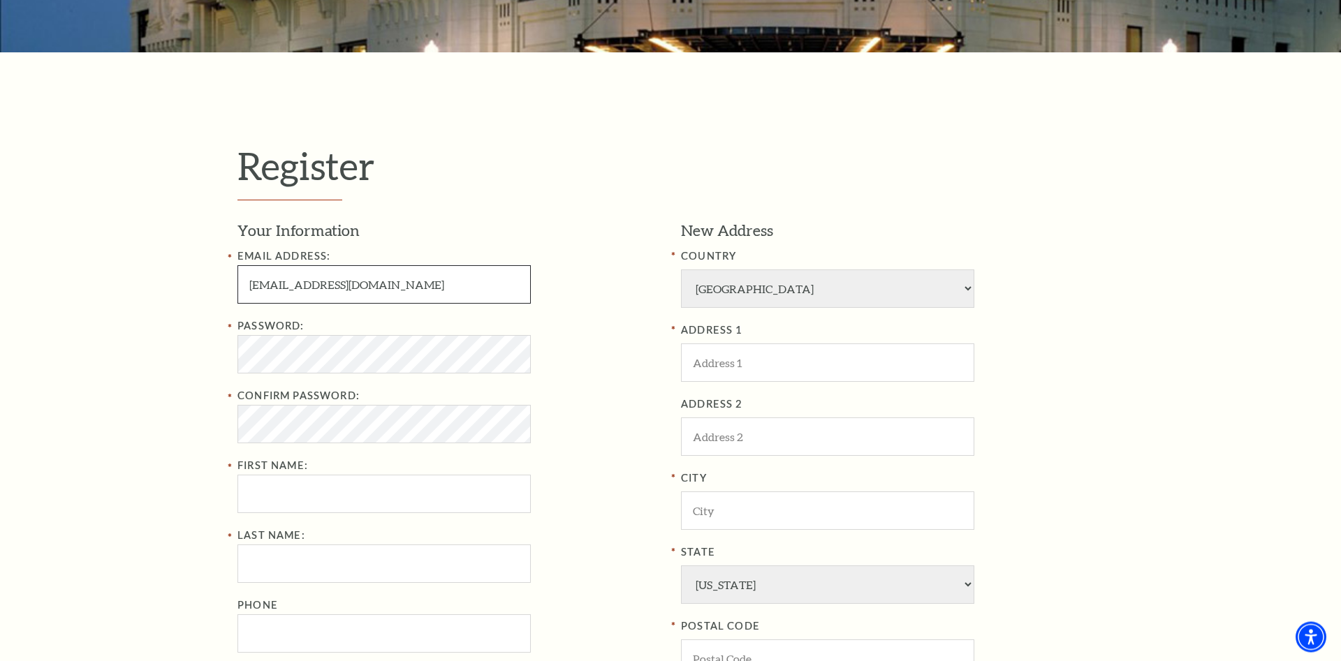
scroll to position [356, 0]
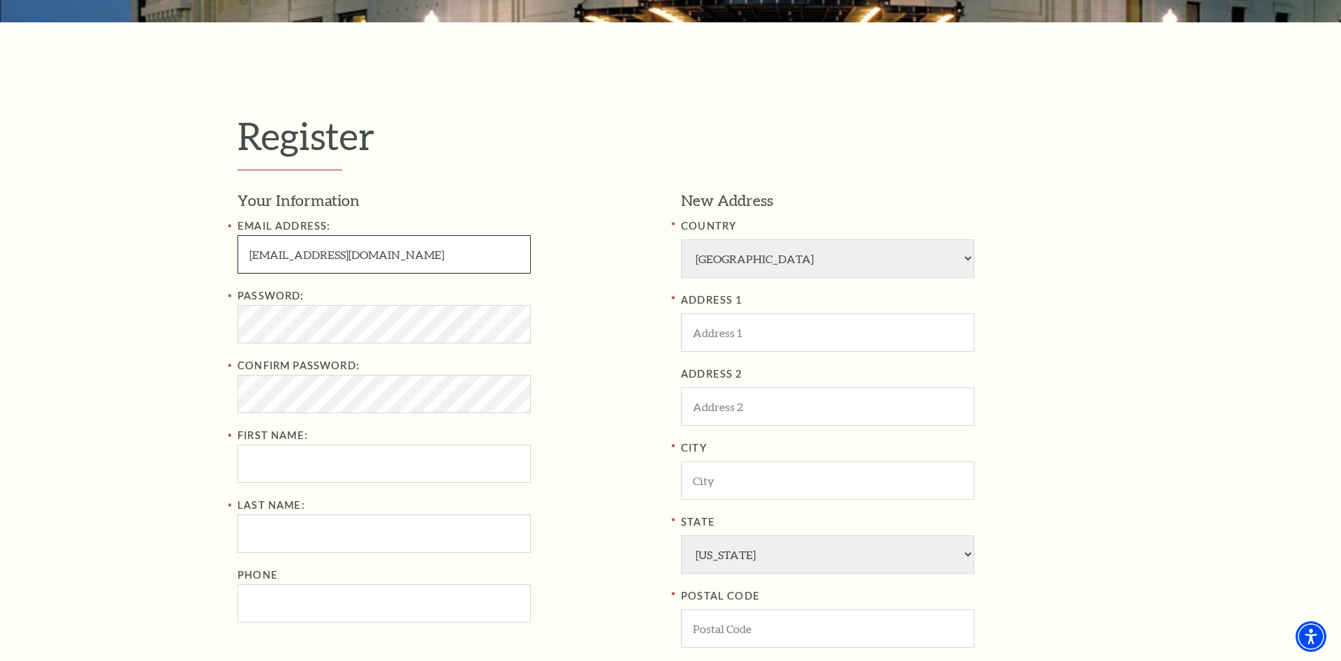
type input "ufecezuqip00@gmail.com"
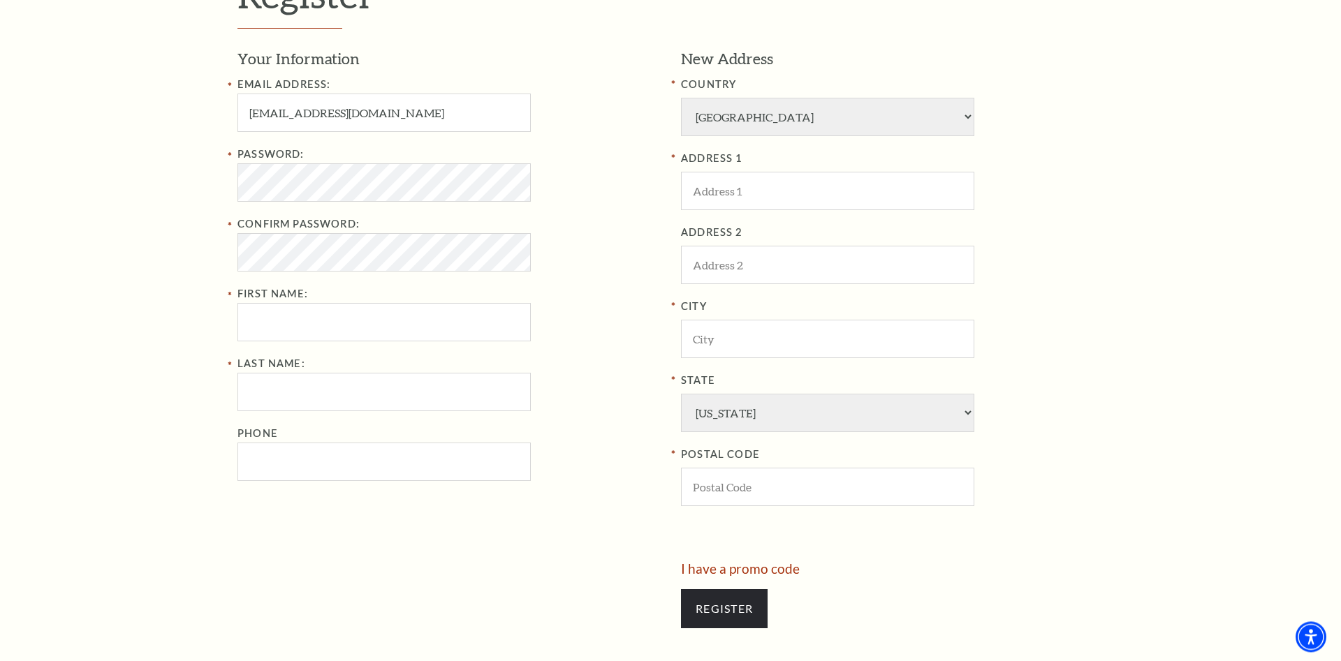
scroll to position [499, 0]
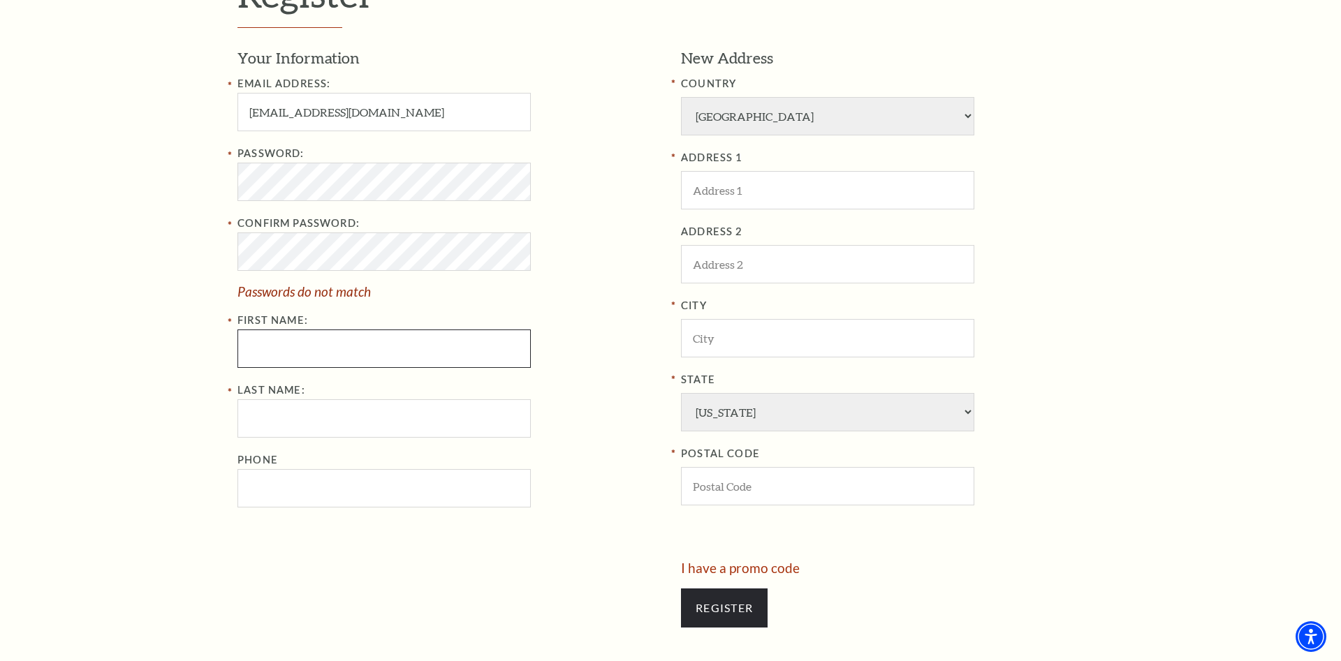
click at [318, 349] on input "First Name:" at bounding box center [383, 349] width 293 height 38
paste input "Mary Dean"
drag, startPoint x: 281, startPoint y: 346, endPoint x: 450, endPoint y: 398, distance: 176.7
click at [389, 353] on input "Mary Dean" at bounding box center [383, 349] width 293 height 38
type input "Mary"
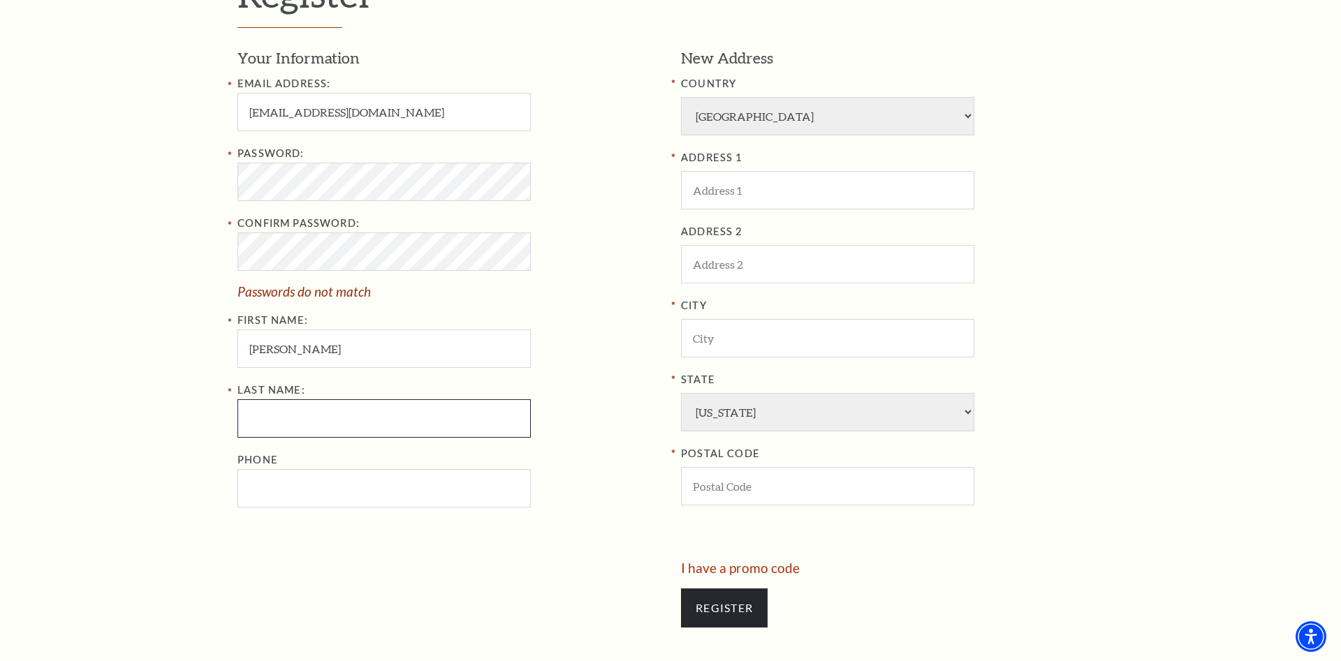
click at [346, 430] on input "Last Name:" at bounding box center [383, 419] width 293 height 38
paste input "Dean"
type input "Dean"
drag, startPoint x: 448, startPoint y: 499, endPoint x: 557, endPoint y: 462, distance: 114.4
click at [448, 500] on input "Phone" at bounding box center [383, 488] width 293 height 38
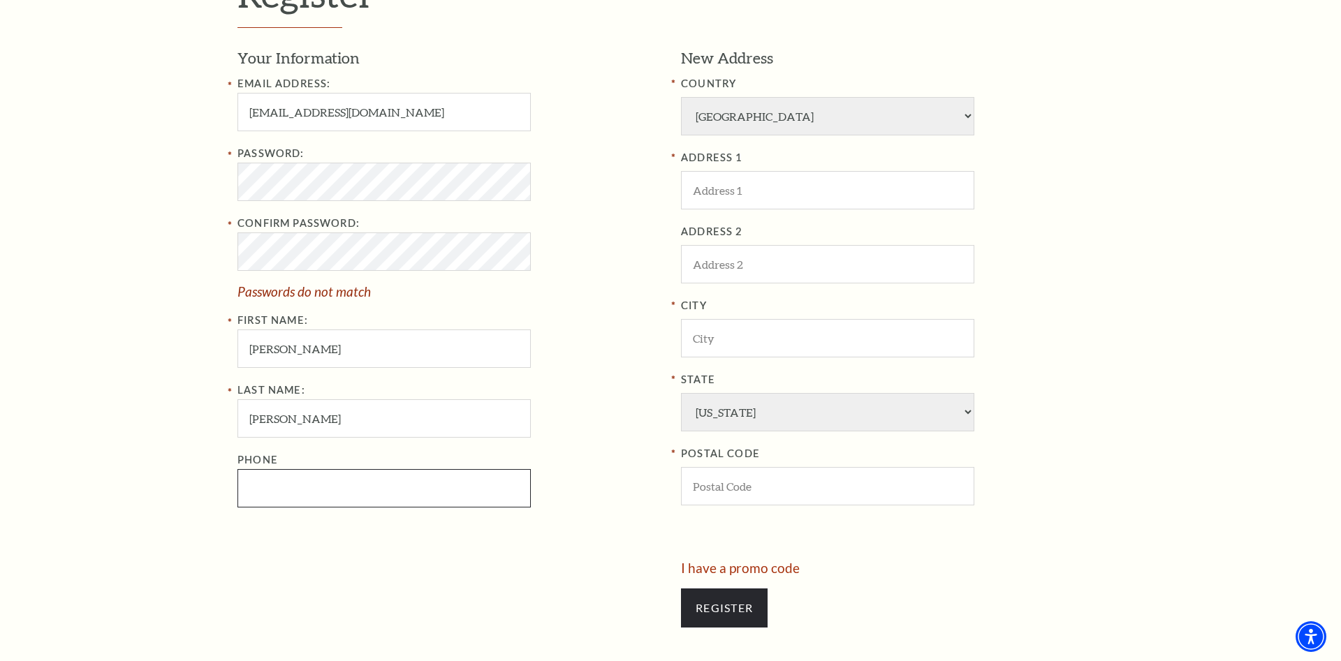
paste input "8173688326"
type input "817-368-8326"
click at [789, 205] on input "ADDRESS 1" at bounding box center [827, 190] width 293 height 38
paste input "1631 E Cannon St, Fort Worth, TX 76104"
drag, startPoint x: 867, startPoint y: 189, endPoint x: 1086, endPoint y: 210, distance: 219.7
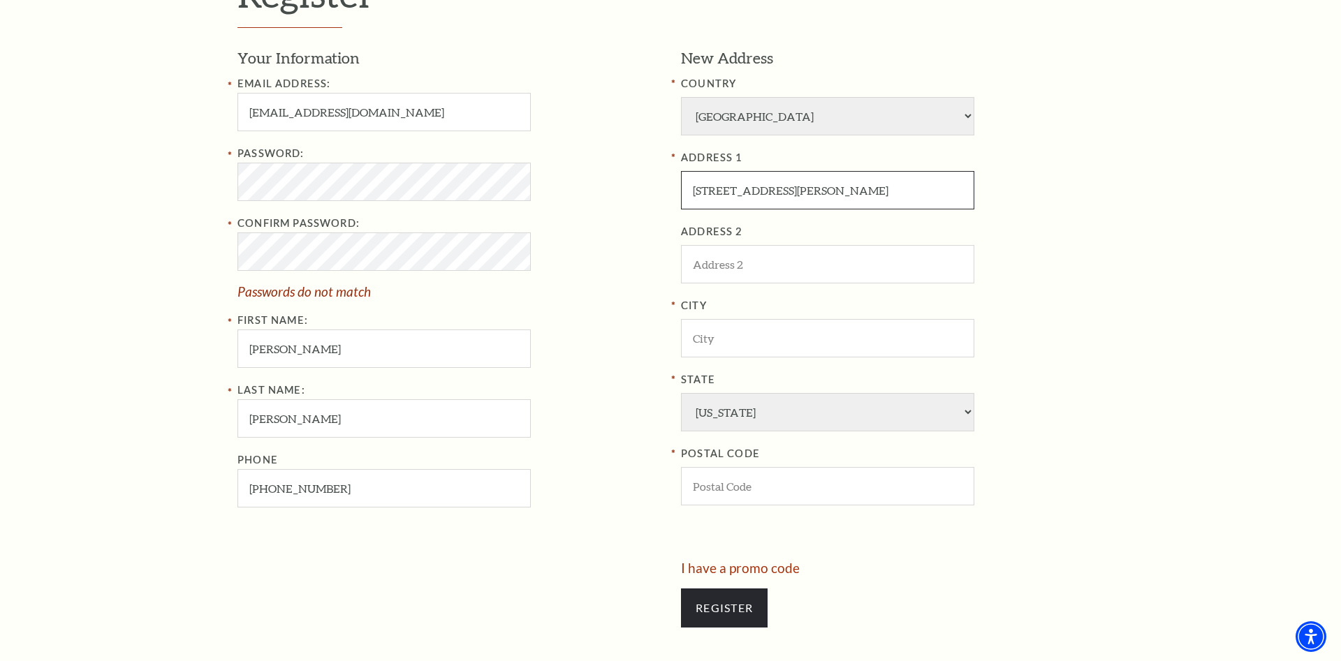
click at [974, 205] on input "1631 E Cannon St, Fort Worth, TX 76104" at bounding box center [827, 190] width 293 height 38
type input "1631 E Cannon St, Fort Worth, TX"
click at [731, 492] on input "POSTAL CODE" at bounding box center [827, 486] width 293 height 38
paste input "76104"
type input "76104"
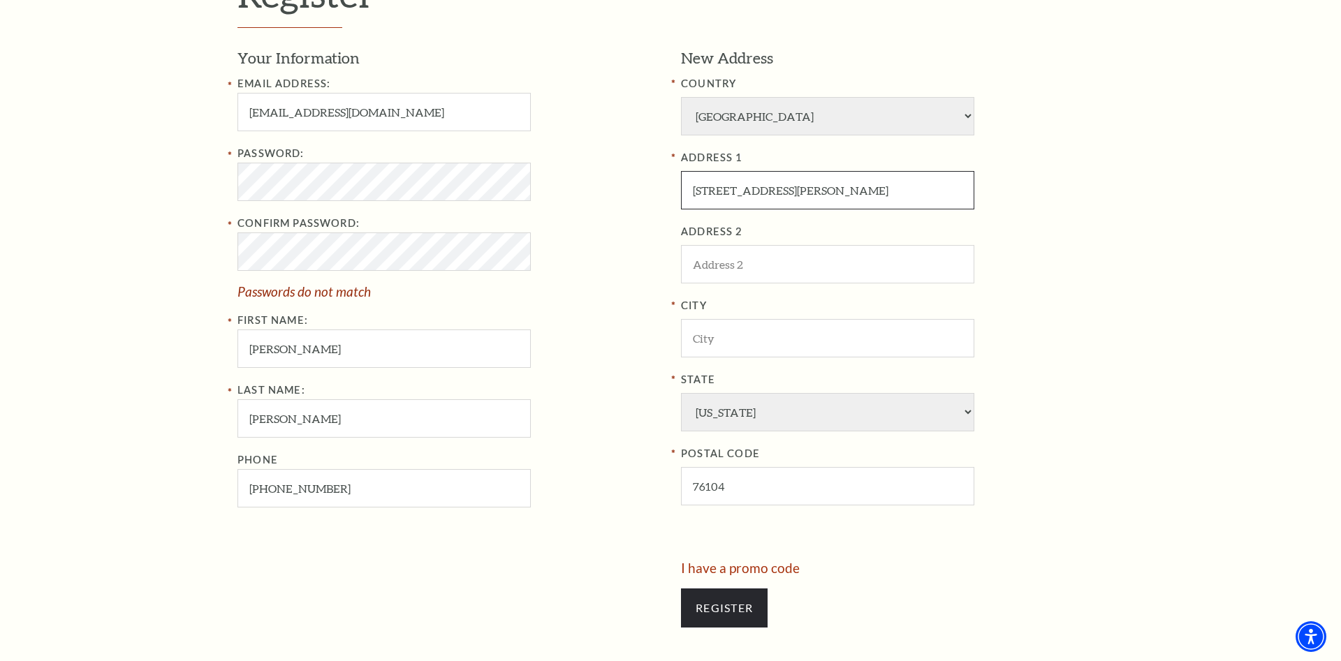
drag, startPoint x: 802, startPoint y: 196, endPoint x: 842, endPoint y: 203, distance: 40.3
click at [842, 203] on input "1631 E Cannon St, Fort Worth, TX" at bounding box center [827, 190] width 293 height 38
type input "1631 E Cannon St, , TX"
click at [759, 265] on input "ADDRESS 2" at bounding box center [827, 264] width 293 height 38
click at [727, 338] on input "City" at bounding box center [827, 338] width 293 height 38
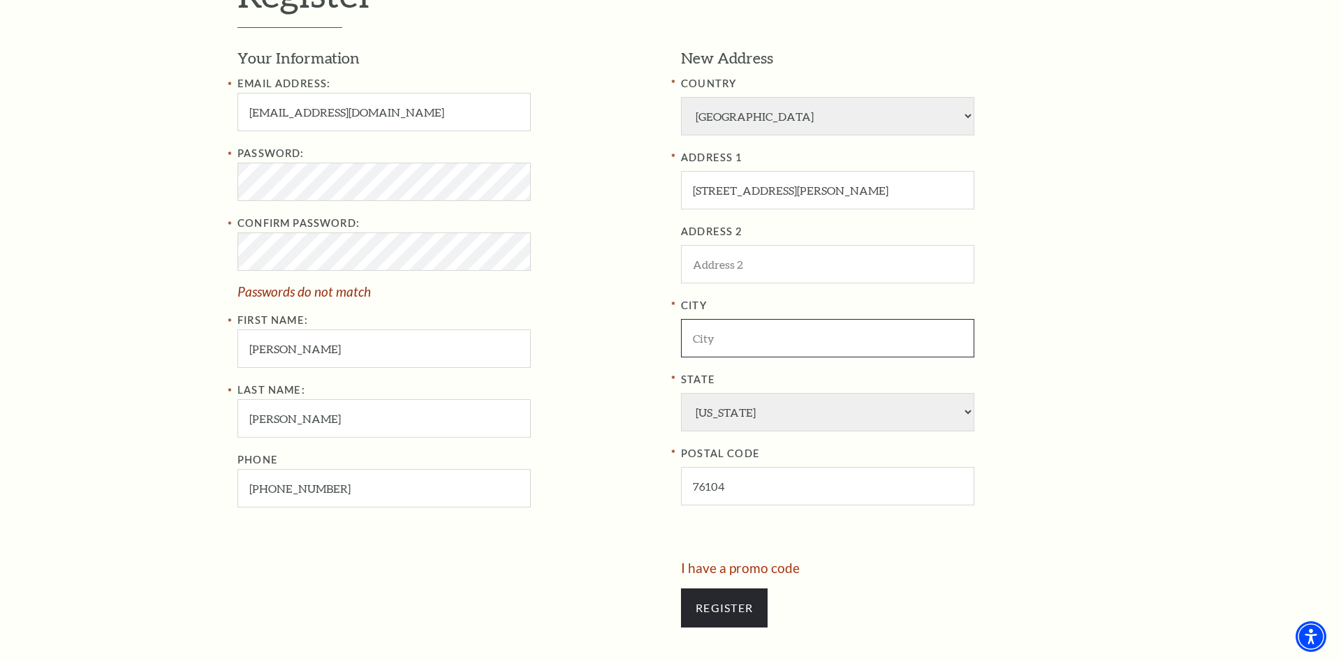
paste input "Fort Worth"
type input "Fort Worth"
drag, startPoint x: 779, startPoint y: 193, endPoint x: 919, endPoint y: 211, distance: 140.8
click at [914, 190] on input "1631 E Cannon St, , TX" at bounding box center [827, 190] width 293 height 38
type input "1631 E Cannon St"
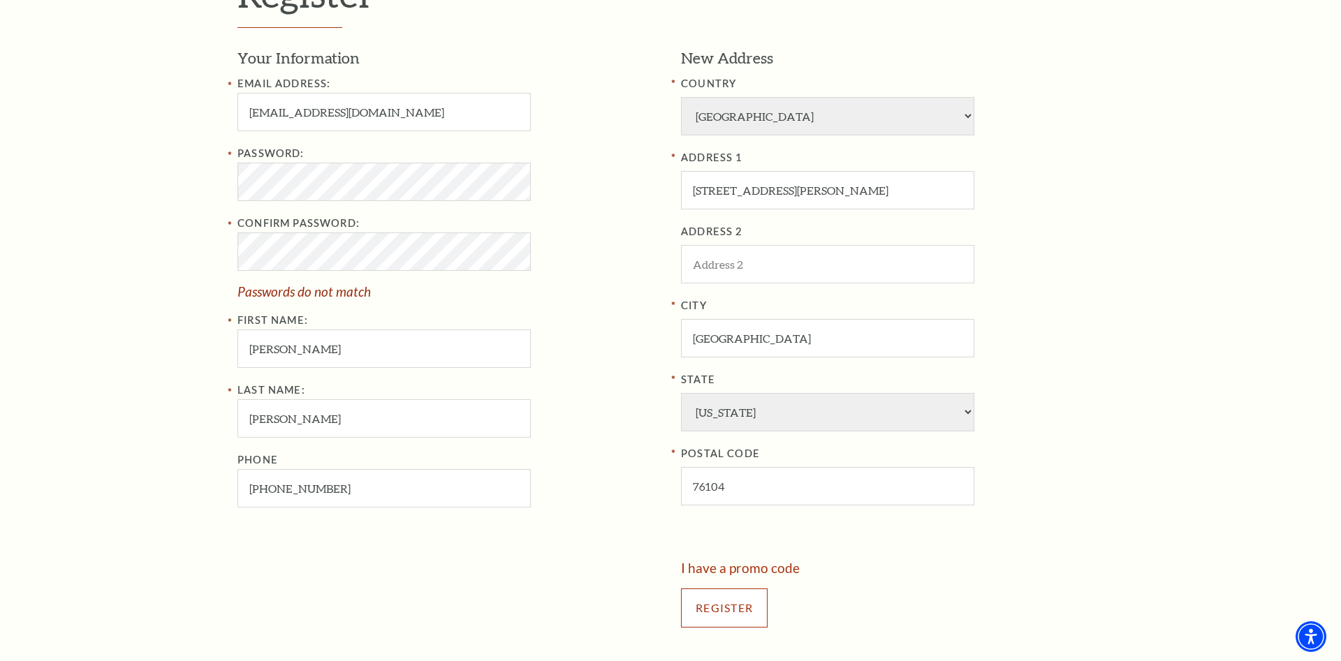
click at [738, 608] on input "Register" at bounding box center [724, 608] width 87 height 39
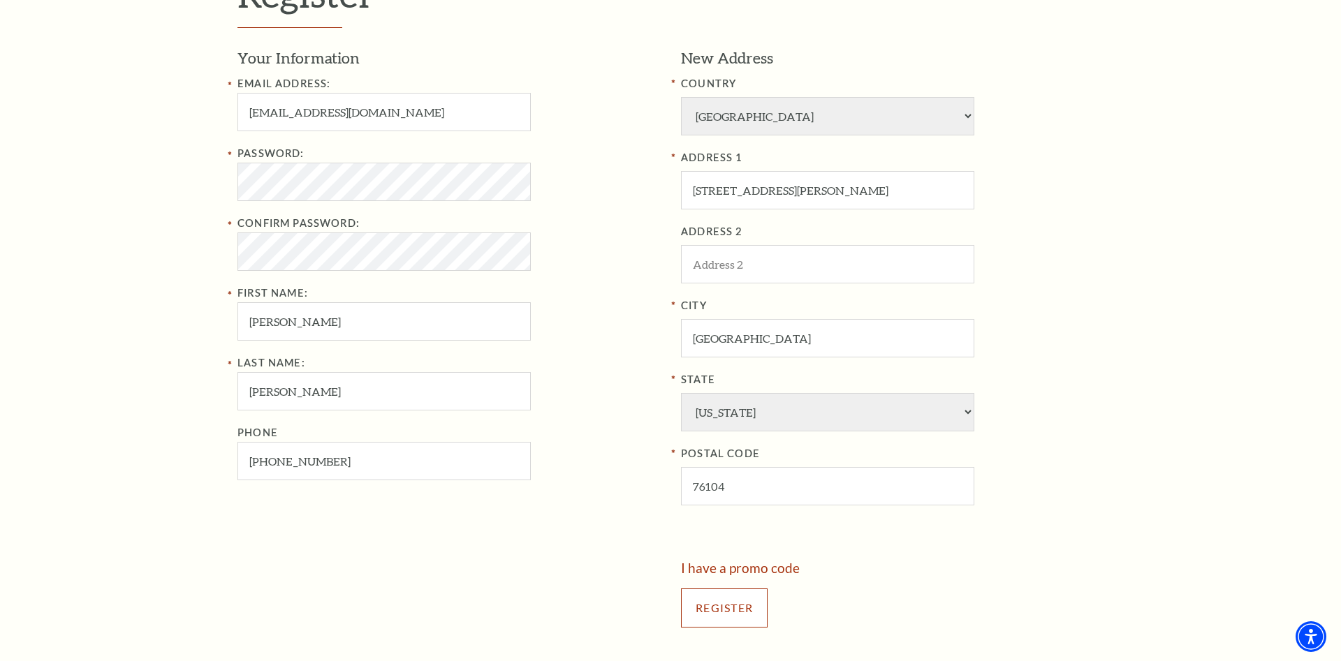
click at [742, 610] on input "Register" at bounding box center [724, 608] width 87 height 39
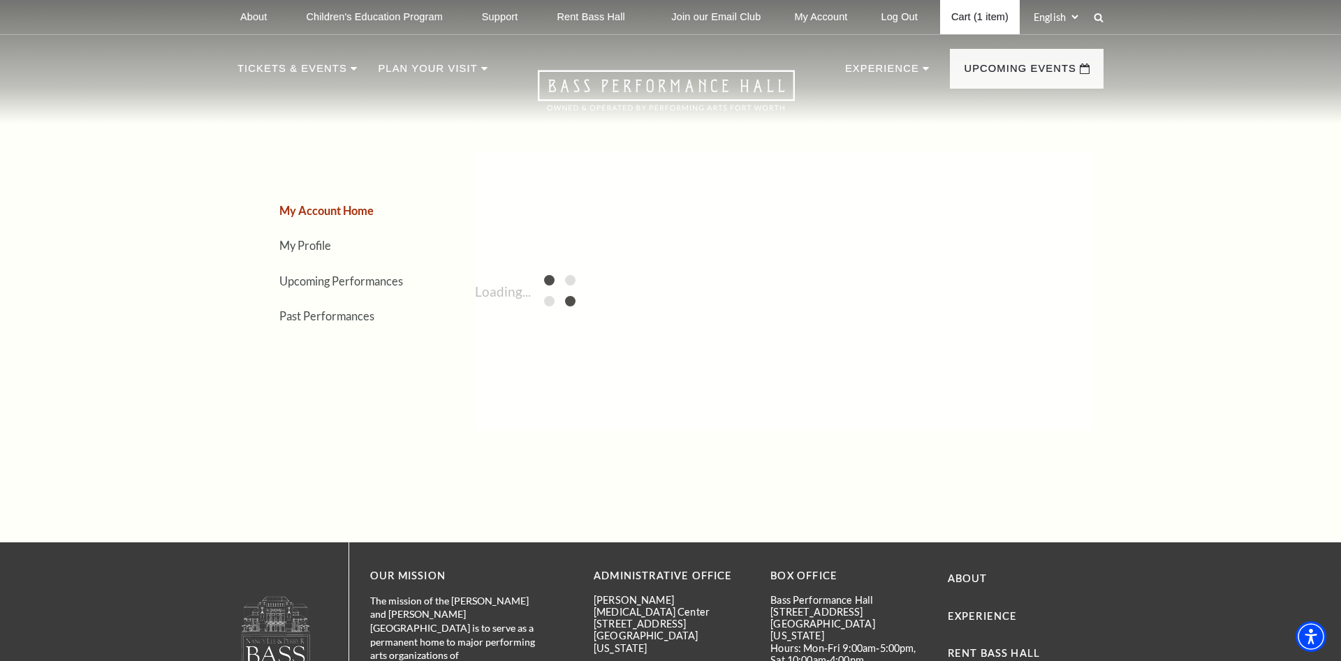
click at [985, 20] on link "Cart (1 item)" at bounding box center [980, 17] width 80 height 34
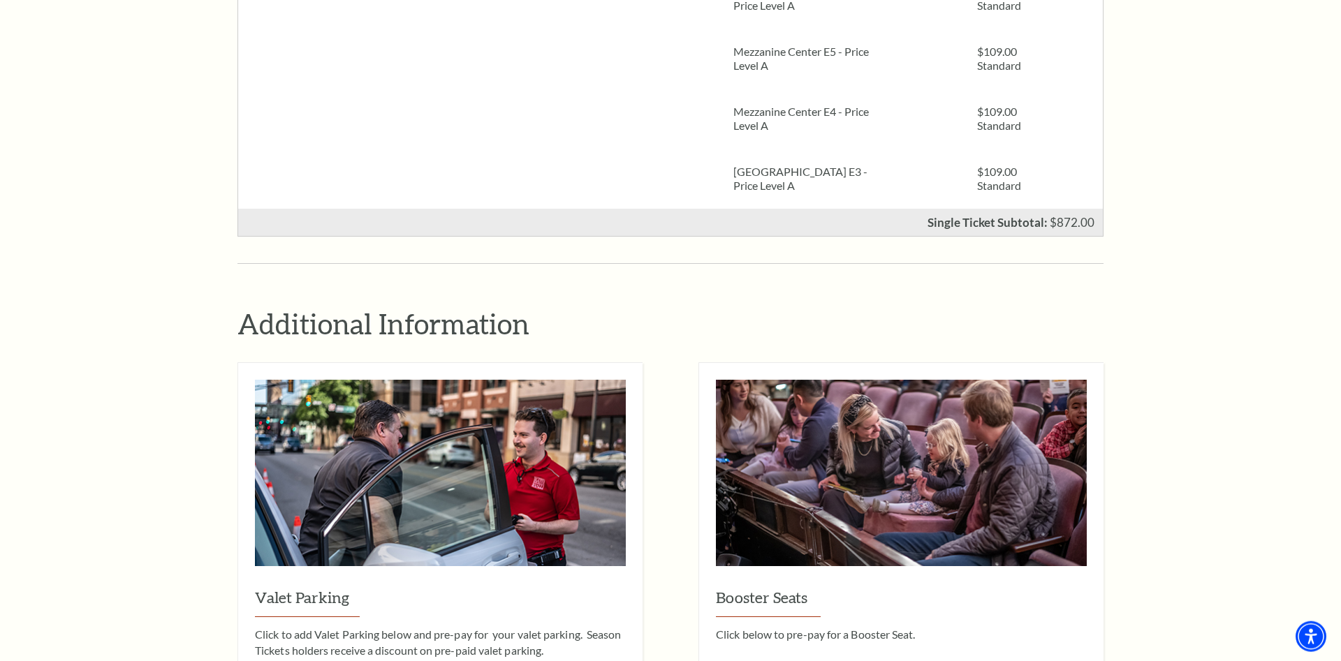
scroll to position [1354, 0]
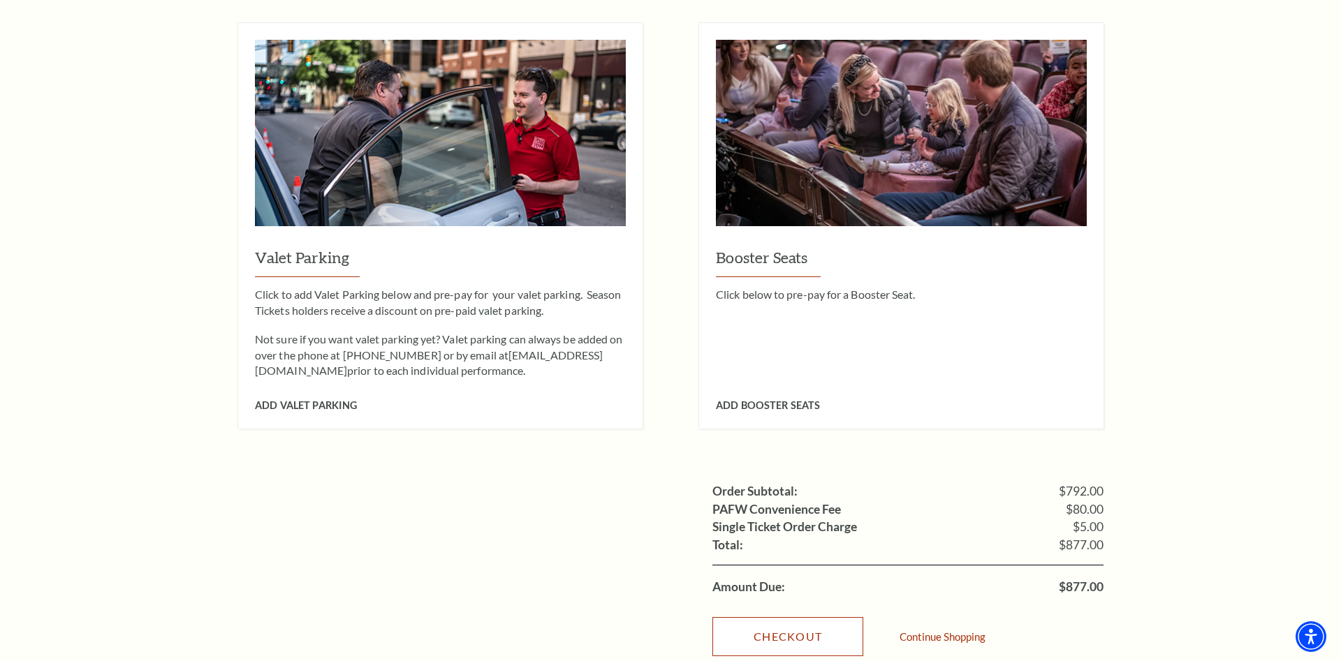
click at [782, 619] on link "Checkout" at bounding box center [787, 636] width 151 height 39
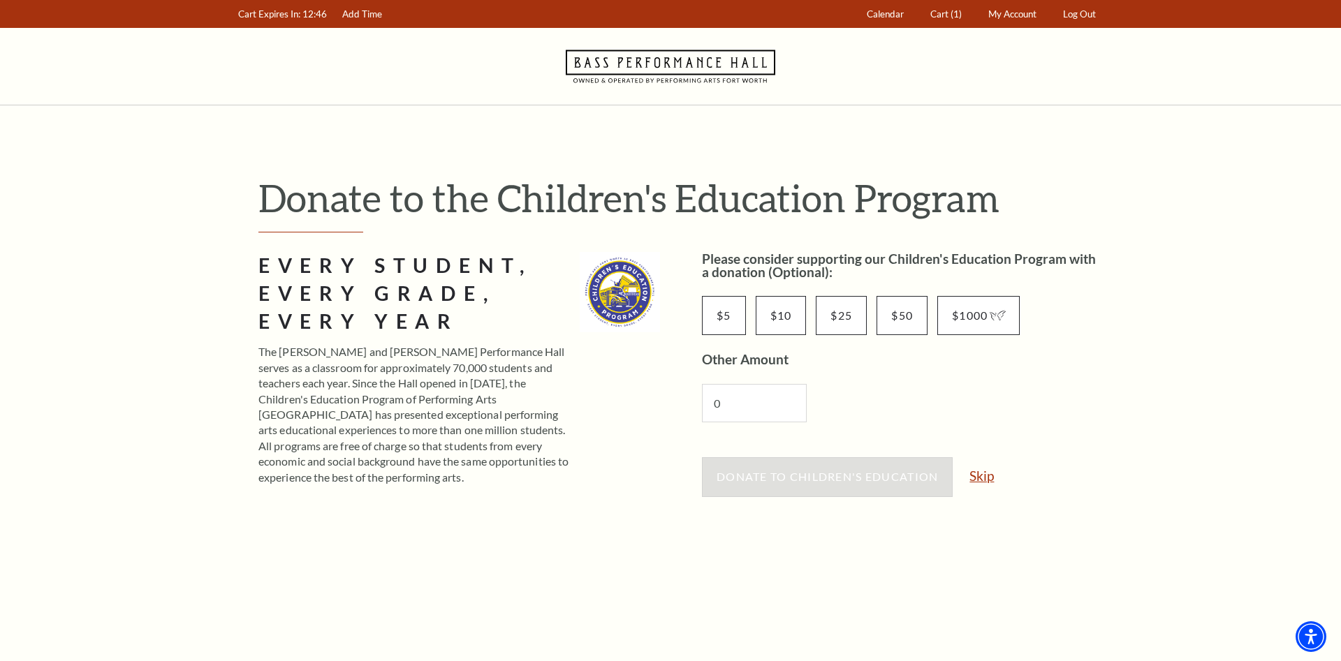
click at [977, 483] on link "Skip" at bounding box center [981, 475] width 24 height 13
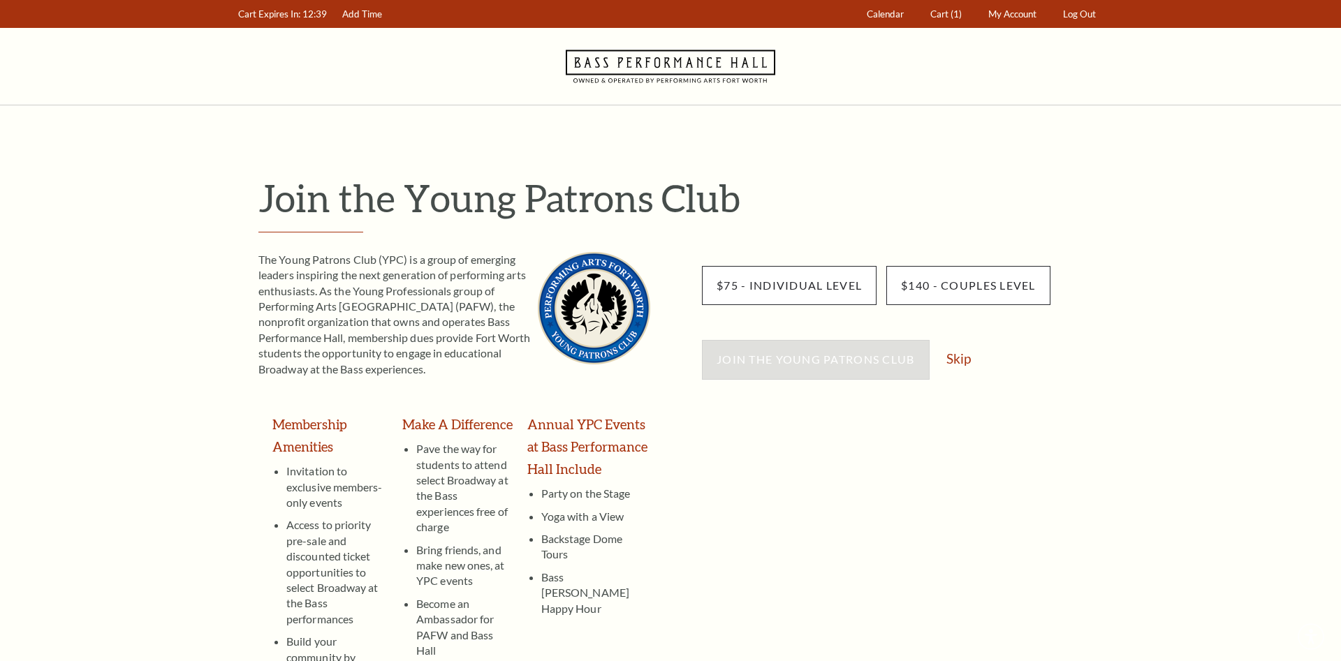
click at [954, 367] on div "Join the Young Patrons Club Skip" at bounding box center [903, 366] width 402 height 53
click at [960, 365] on link "Skip" at bounding box center [958, 358] width 24 height 13
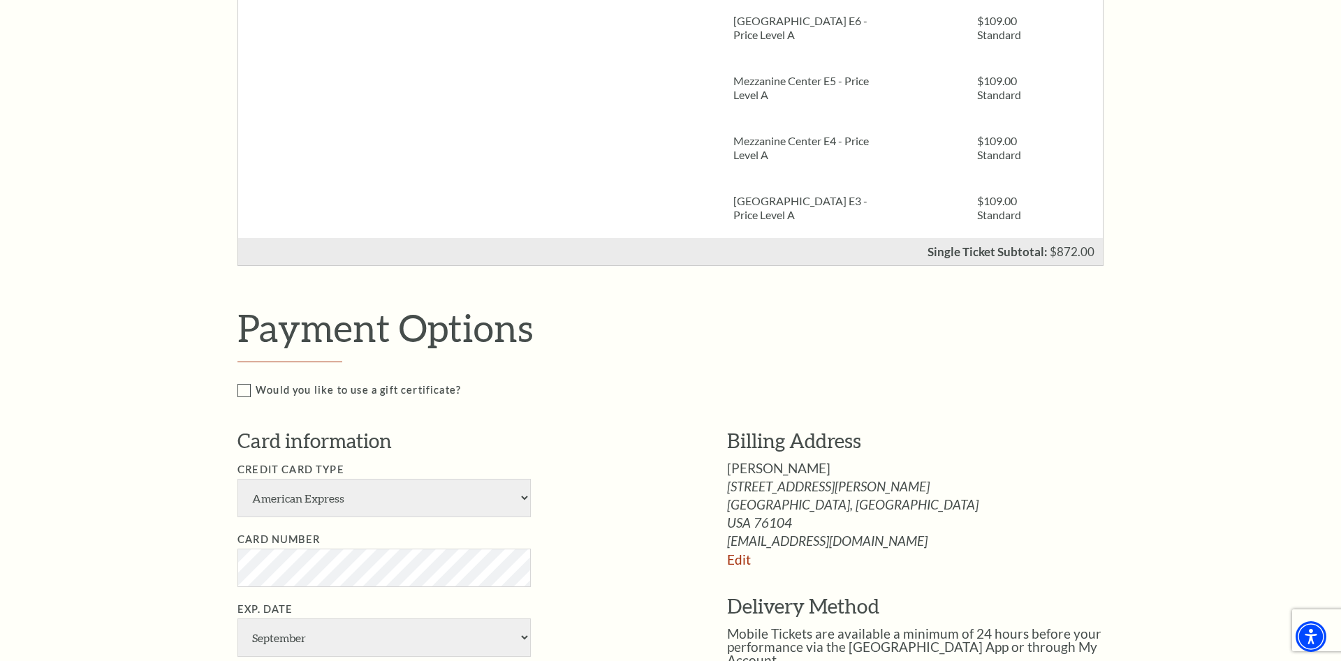
scroll to position [997, 0]
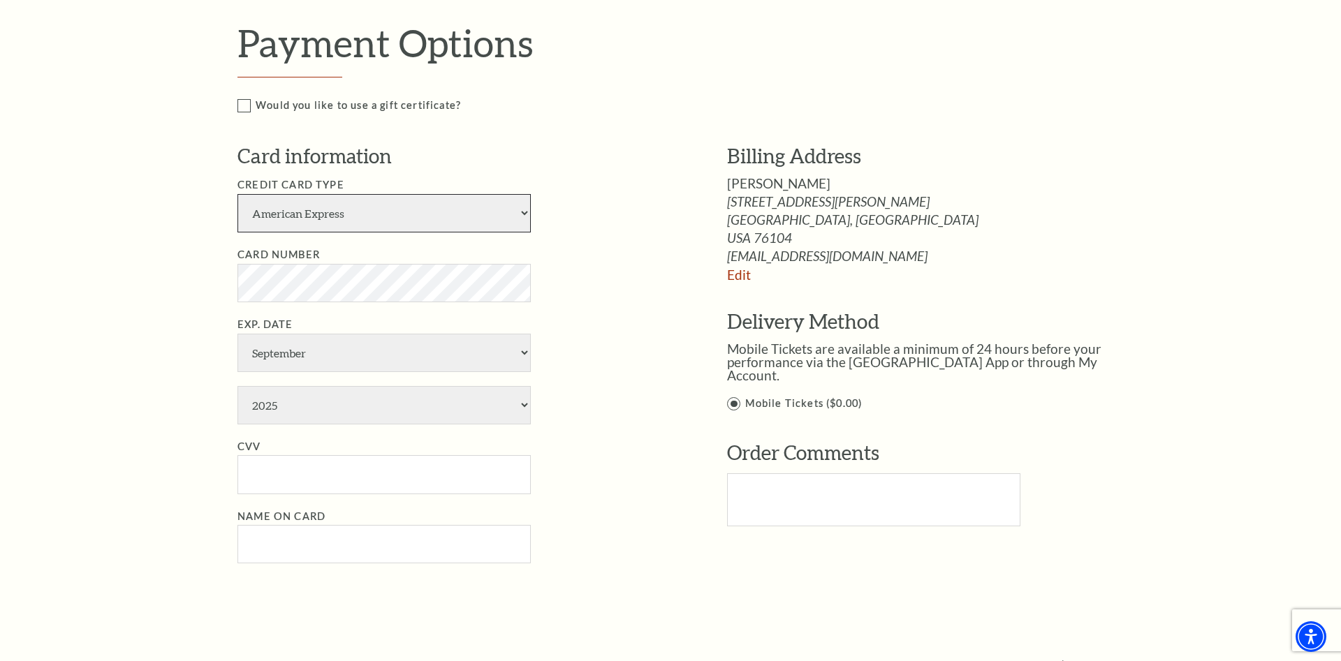
click at [237, 194] on select "American Express Visa Master Card Discover" at bounding box center [383, 213] width 293 height 38
select select "24"
click option "Visa" at bounding box center [0, 0] width 0 height 0
click at [300, 303] on ul "Credit Card Type American Express Visa Master Card Discover Card Number Exp. Da…" at bounding box center [461, 371] width 448 height 388
click at [237, 334] on select "January February March April May June July August September October November De…" at bounding box center [383, 353] width 293 height 38
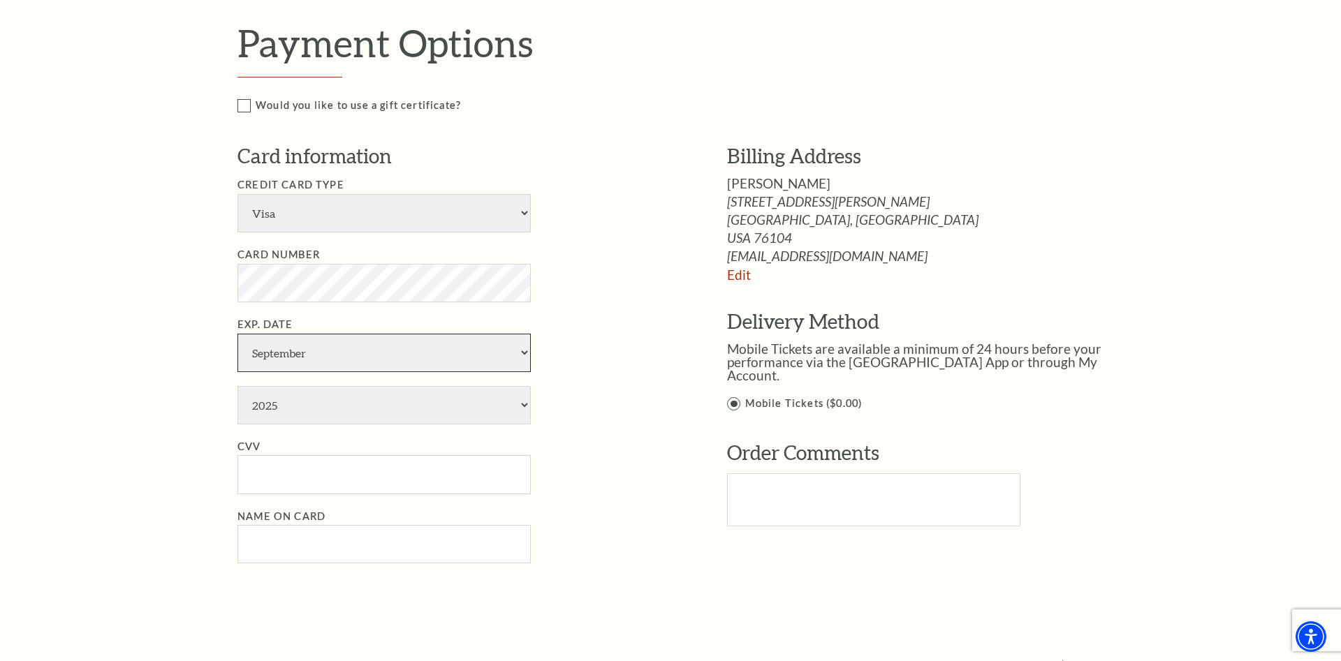
select select "10"
click option "October" at bounding box center [0, 0] width 0 height 0
click at [237, 386] on select "2025 2026 2027 2028 2029 2030 2031 2032 2033 2034" at bounding box center [383, 405] width 293 height 38
select select "2031"
click option "2031" at bounding box center [0, 0] width 0 height 0
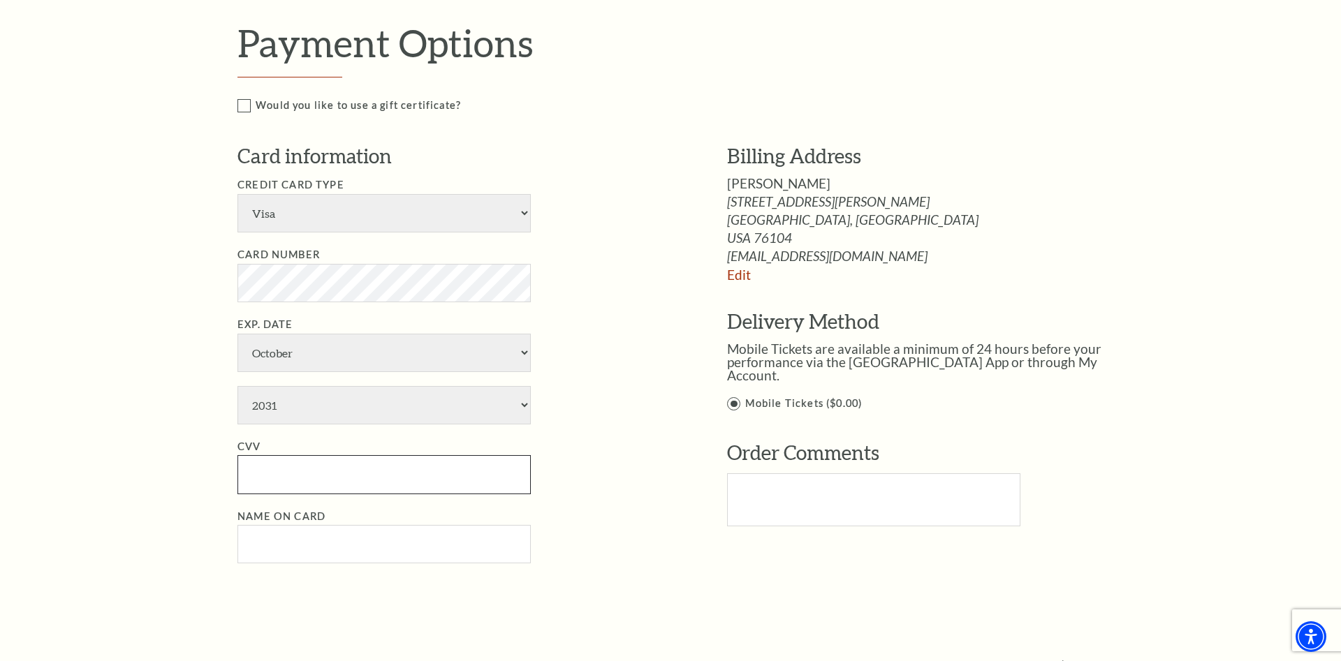
click at [323, 462] on input "CVV" at bounding box center [383, 474] width 293 height 38
type input "671"
click at [439, 542] on input "Name on Card" at bounding box center [383, 544] width 293 height 38
paste input "Mary Dean"
type input "Mary Dean"
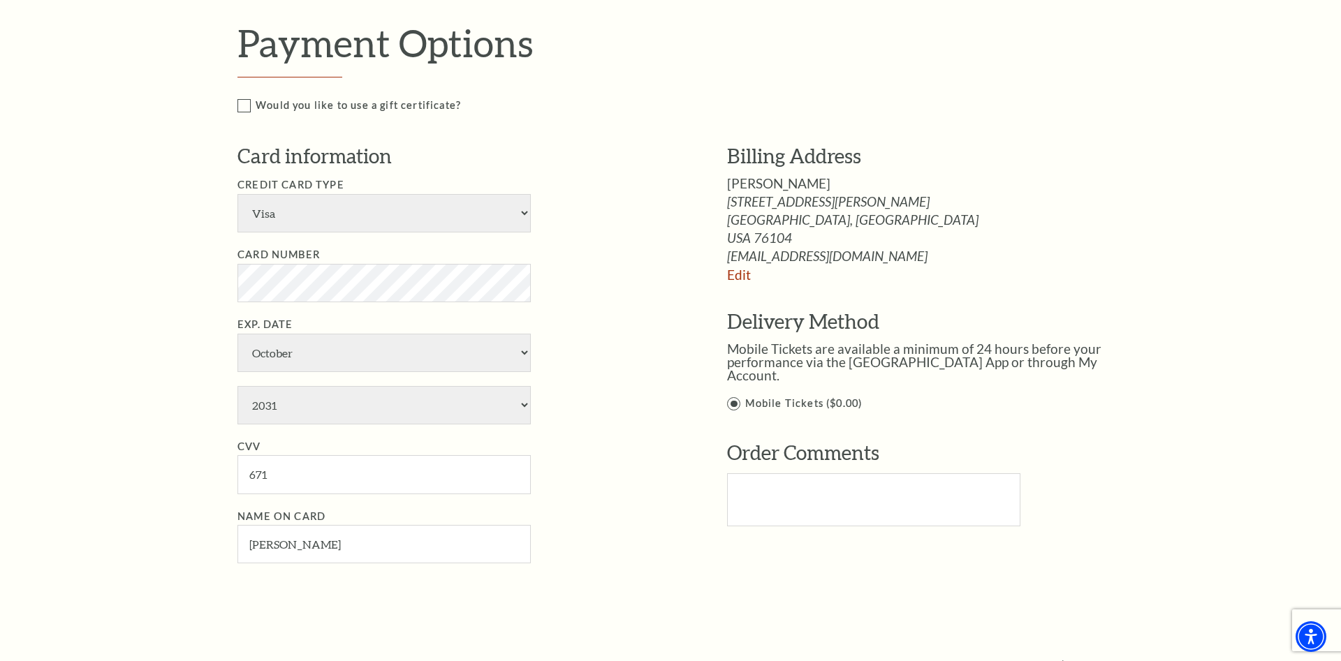
click at [622, 428] on ul "Credit Card Type American Express Visa Master Card Discover Card Number Exp. Da…" at bounding box center [461, 371] width 448 height 388
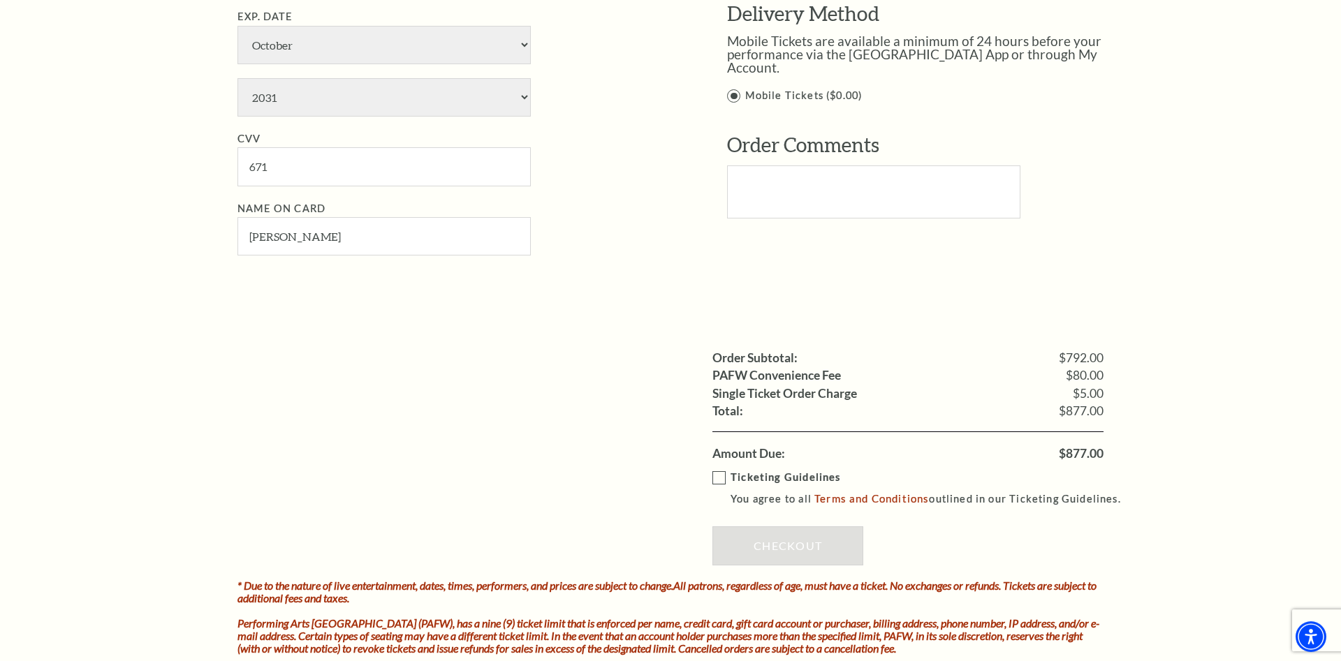
scroll to position [1354, 0]
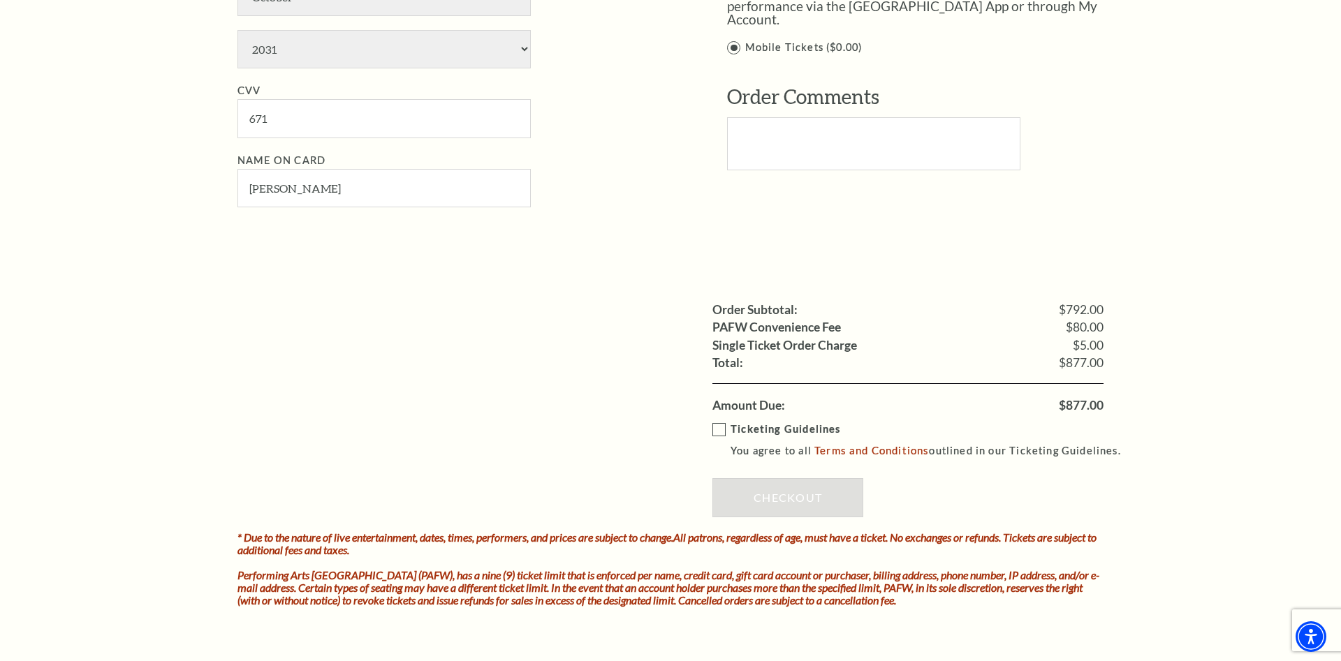
click at [715, 425] on label "Ticketing Guidelines You agree to all Terms and Conditions outlined in our Tick…" at bounding box center [922, 440] width 421 height 38
click at [0, 0] on input "Ticketing Guidelines You agree to all Terms and Conditions outlined in our Tick…" at bounding box center [0, 0] width 0 height 0
click at [776, 496] on link "Checkout" at bounding box center [787, 497] width 151 height 39
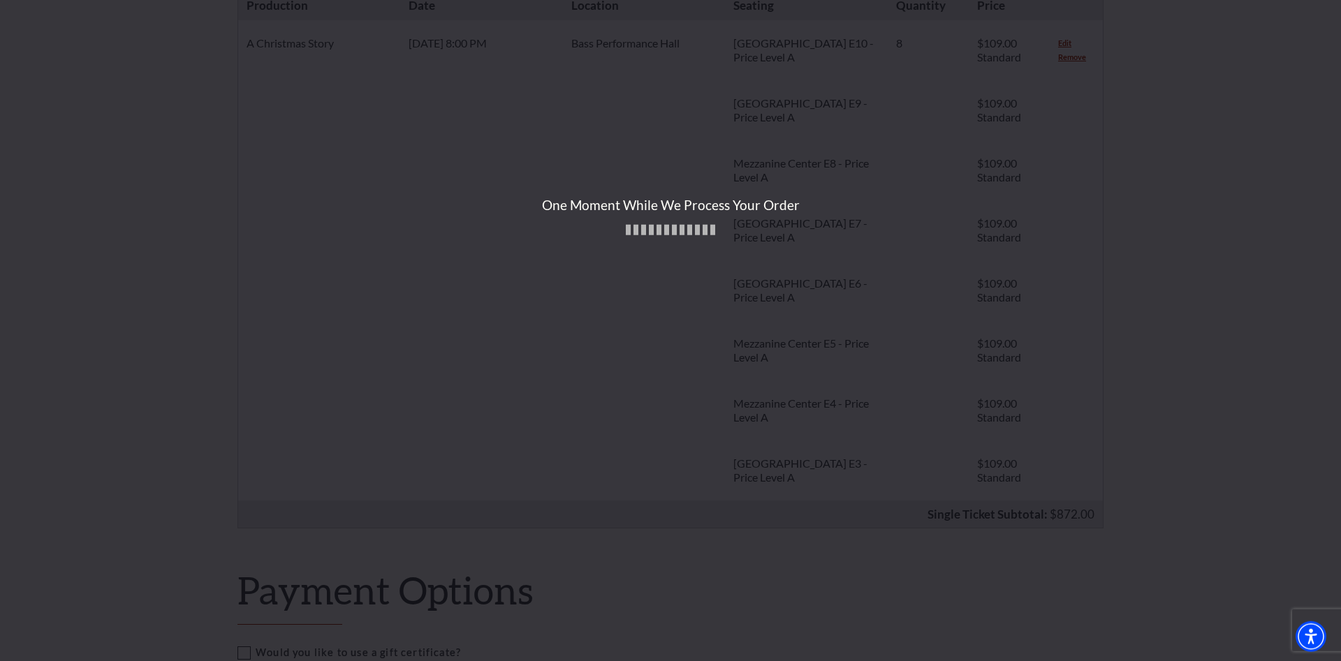
scroll to position [356, 0]
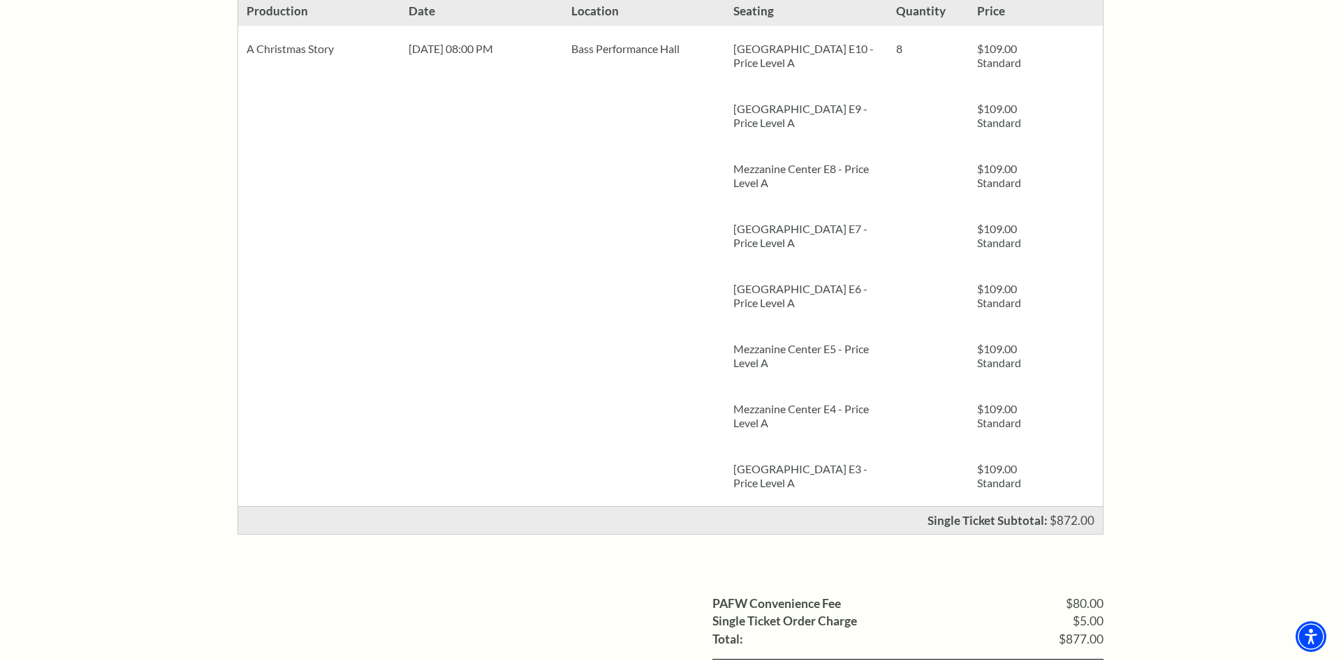
scroll to position [712, 0]
